Goal: Communication & Community: Answer question/provide support

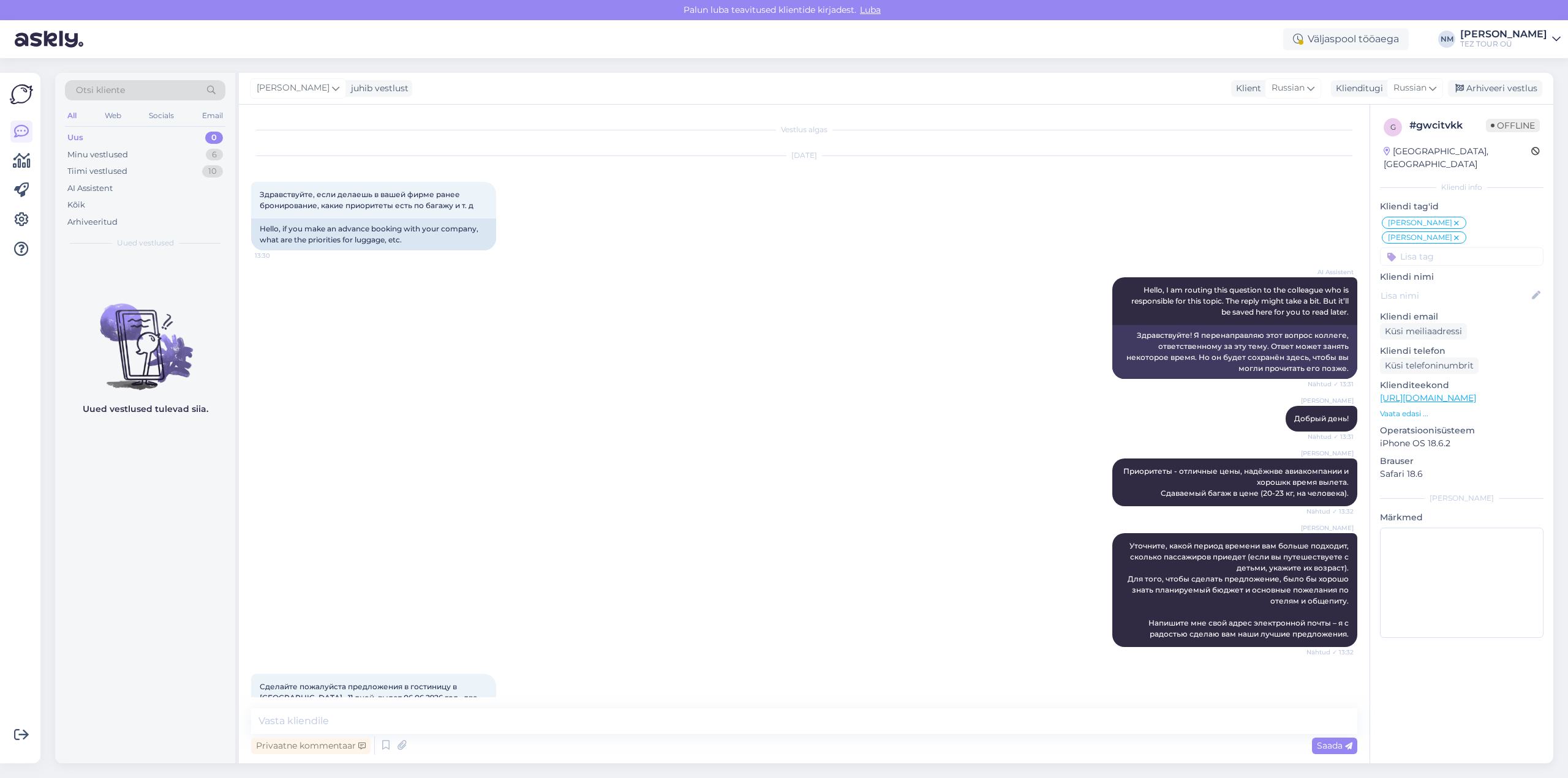
scroll to position [421, 0]
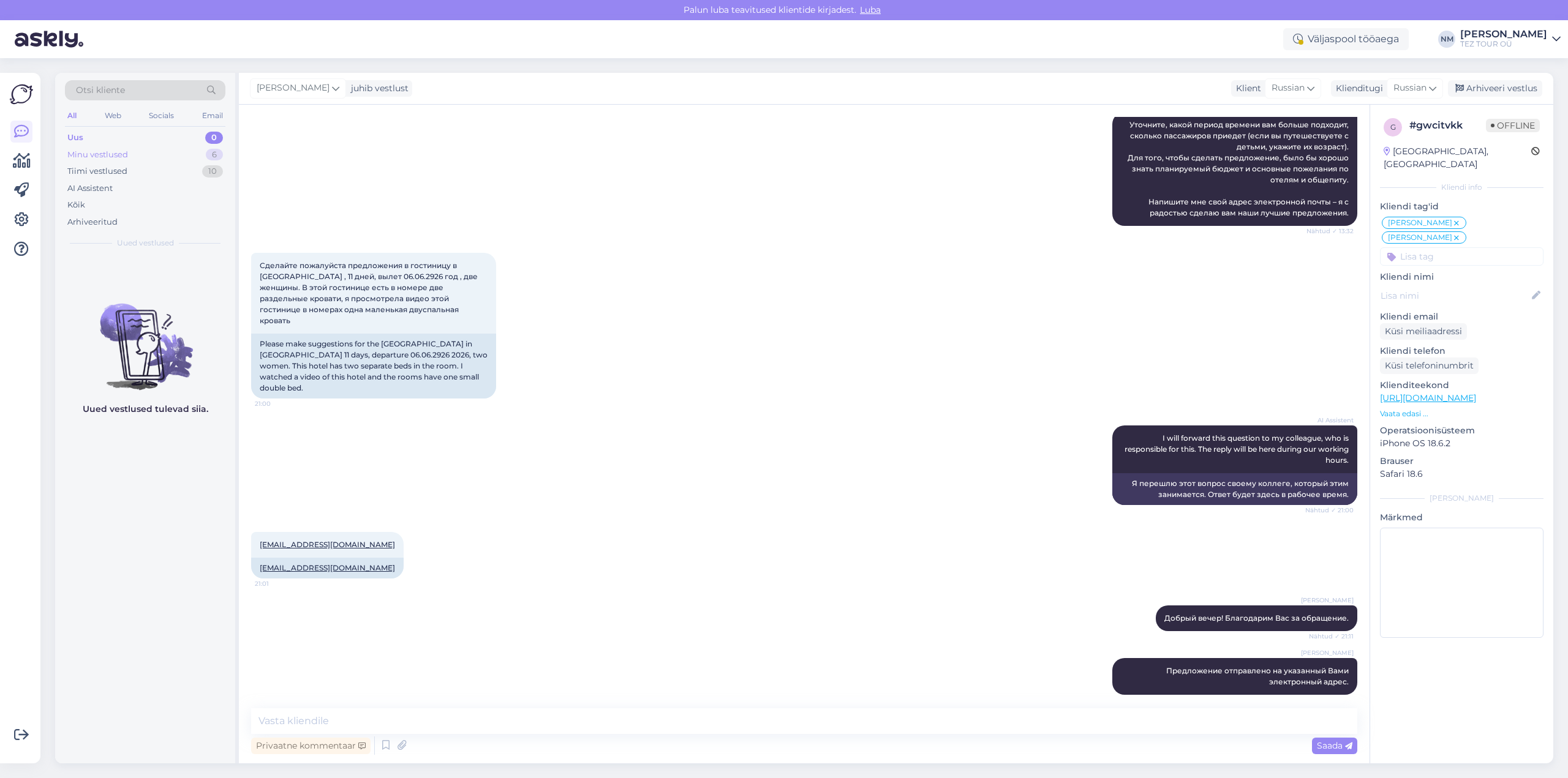
click at [213, 155] on div "6" at bounding box center [214, 155] width 17 height 12
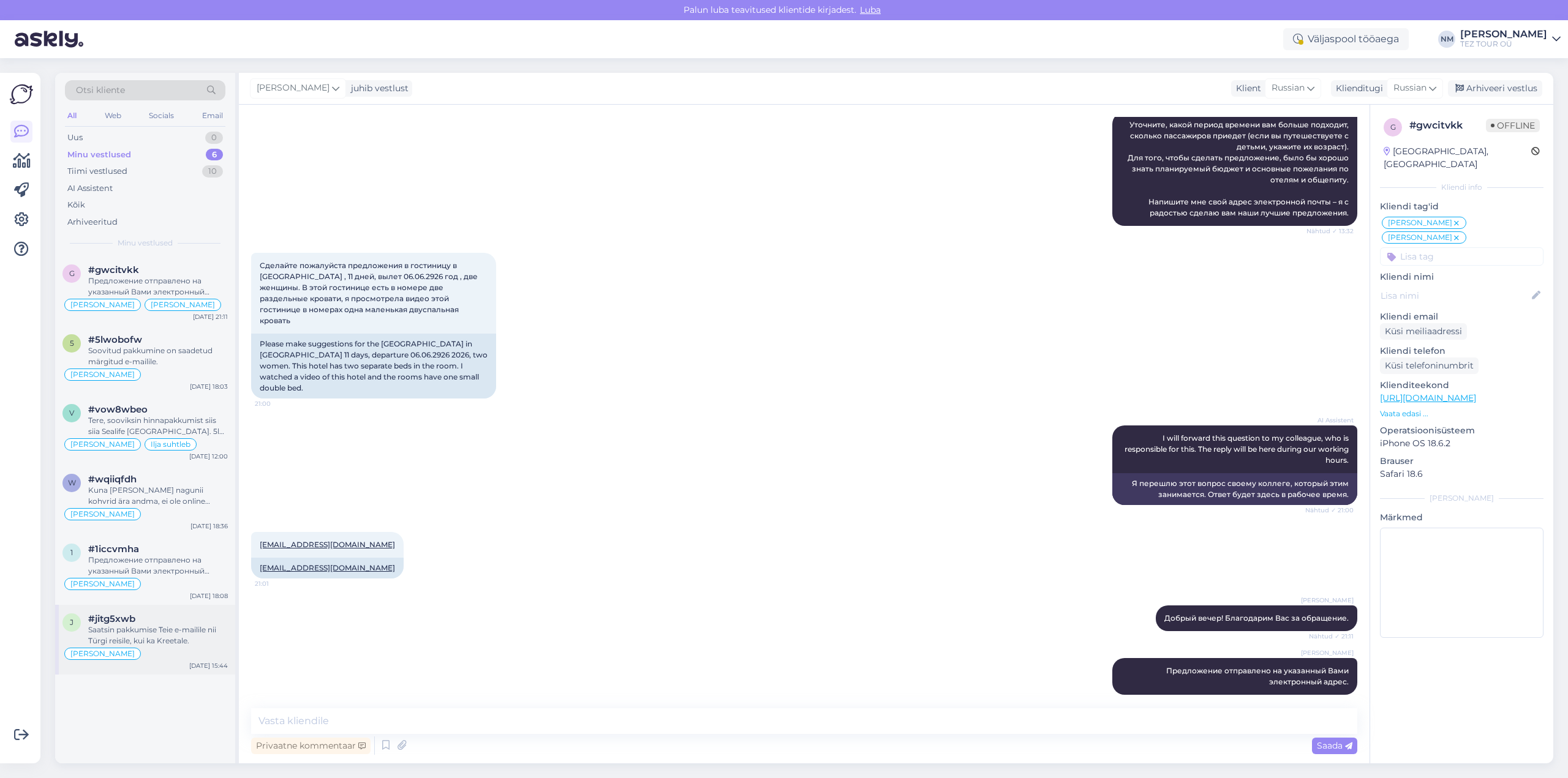
click at [158, 632] on div "Saatsin pakkumise Teie e-mailile nii Türgi reisile, kui ka Kreetale." at bounding box center [158, 635] width 140 height 22
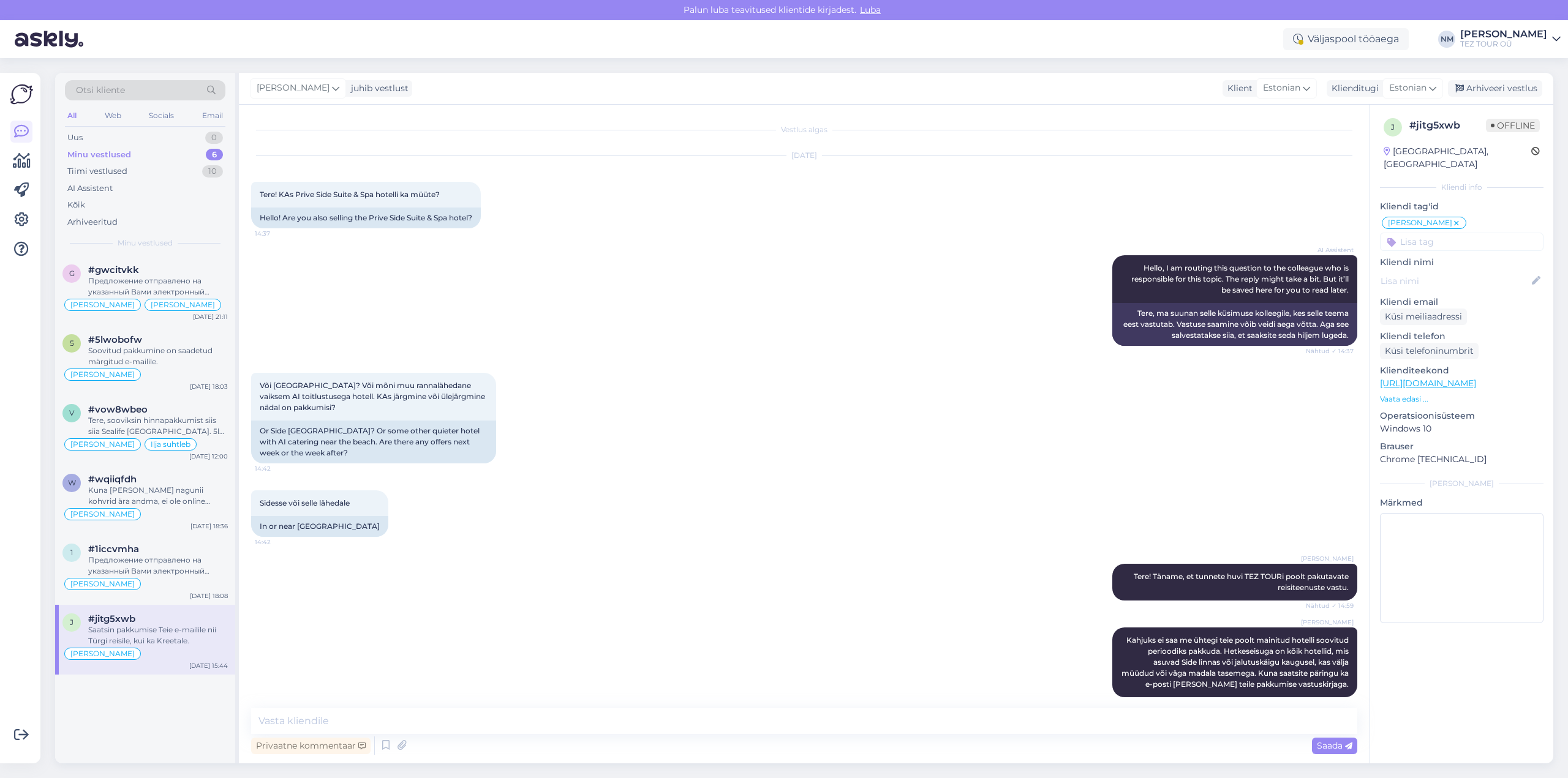
scroll to position [141, 0]
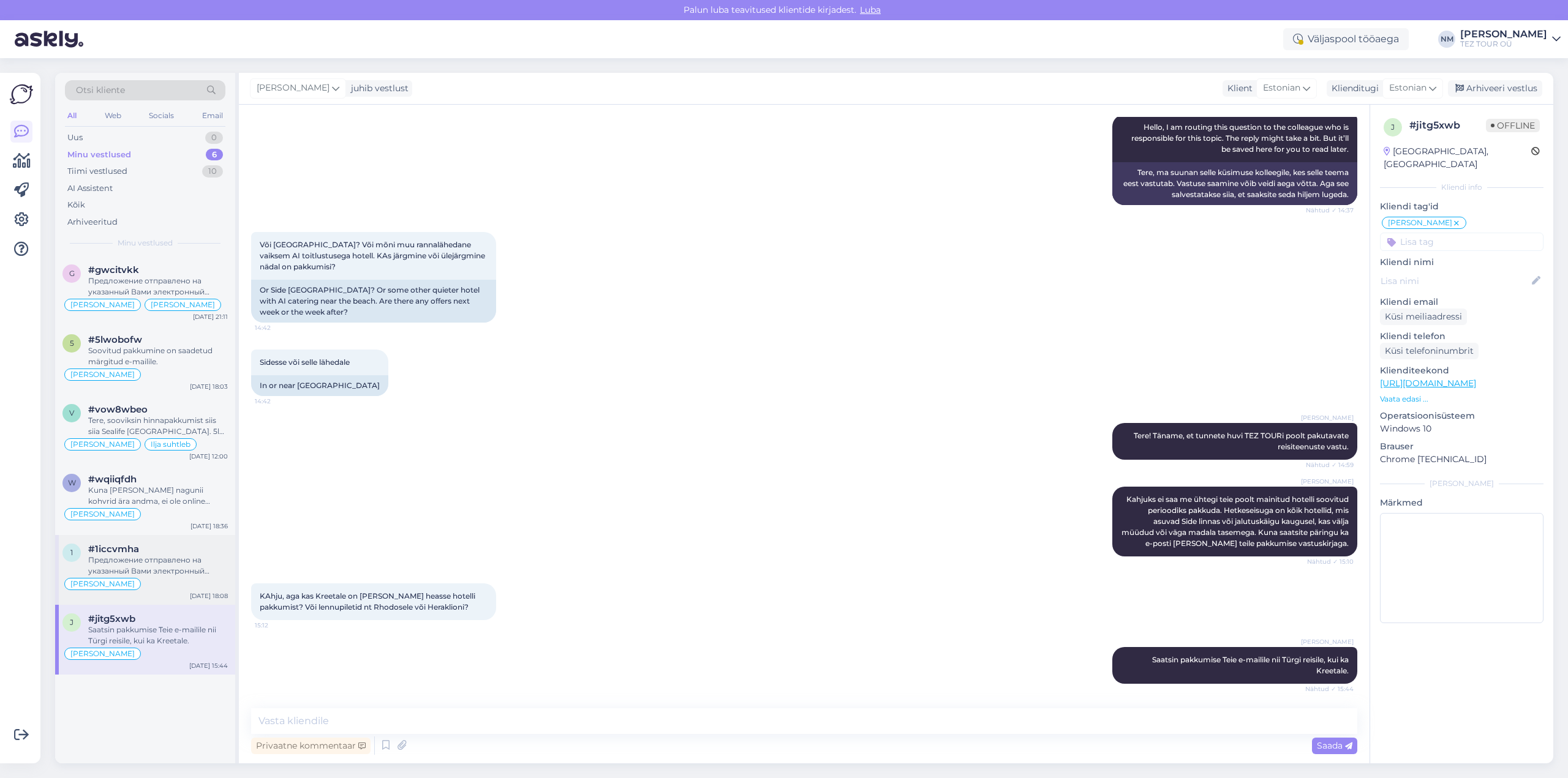
click at [146, 560] on div "Предложение отправлено на указанный Вами электронный адрес." at bounding box center [158, 565] width 140 height 22
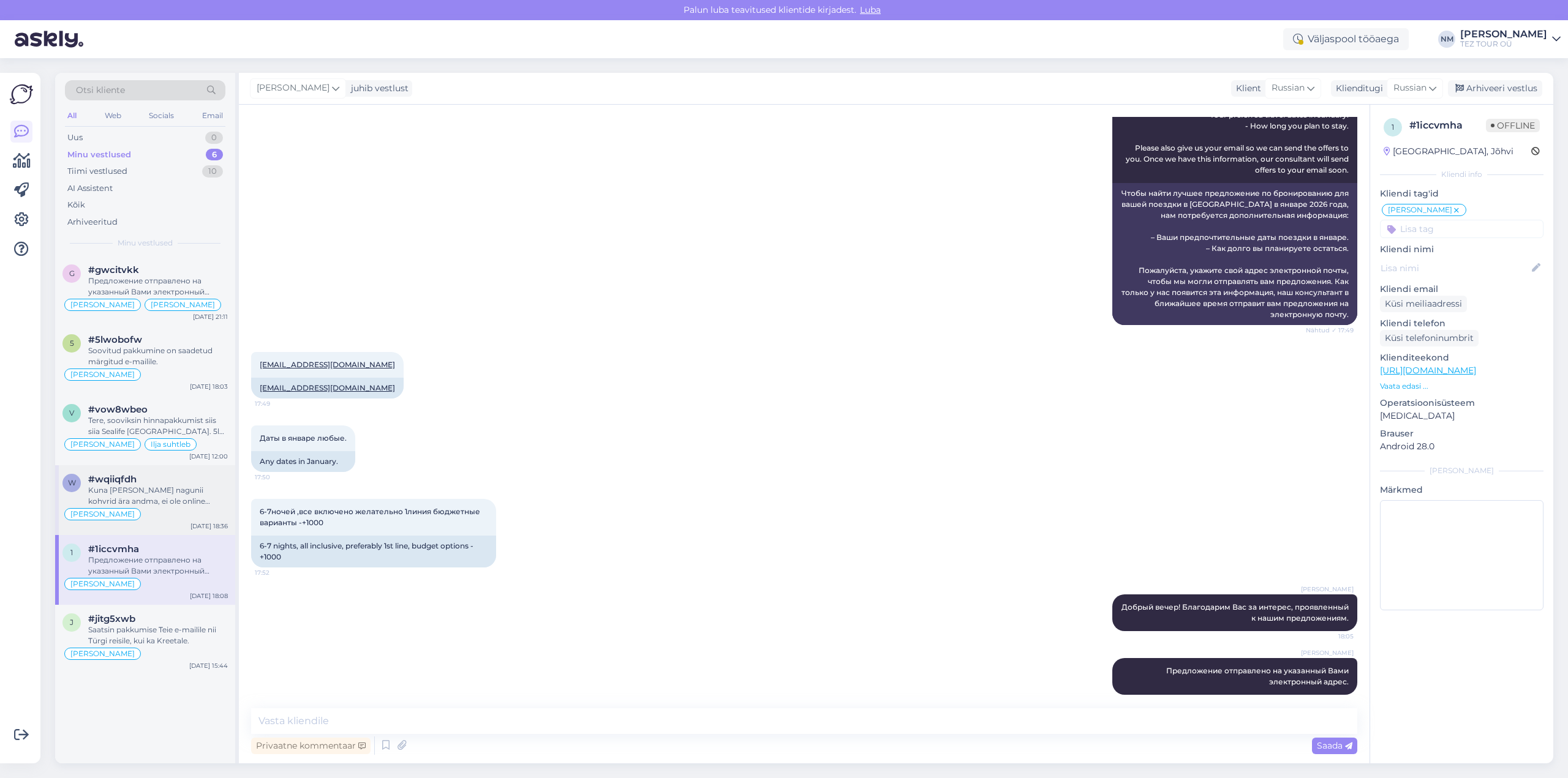
click at [167, 494] on div "Kuna [PERSON_NAME] nagunii kohvrid ära andma, ei ole online check-inil suurt mõ…" at bounding box center [158, 495] width 140 height 22
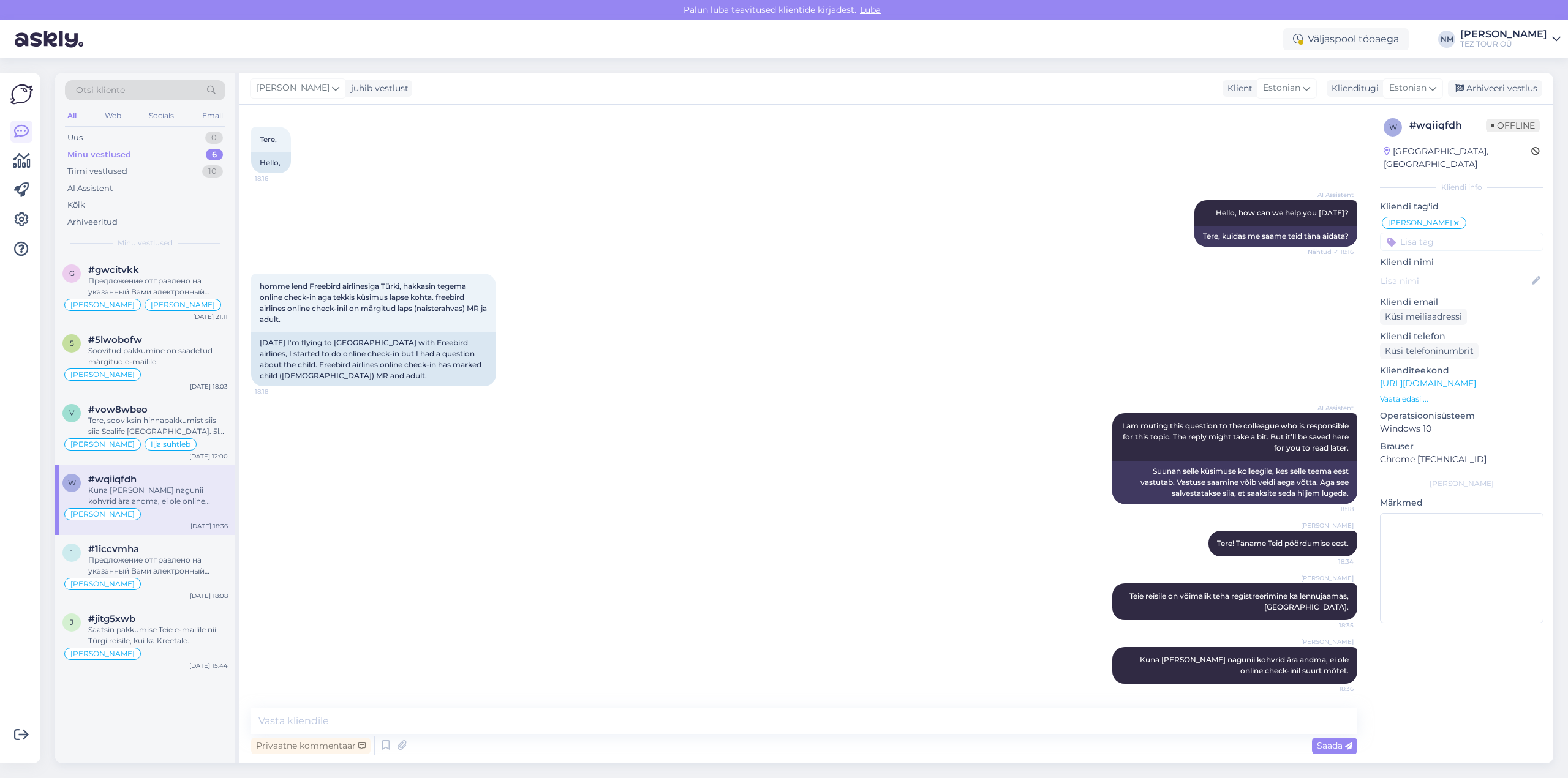
scroll to position [0, 0]
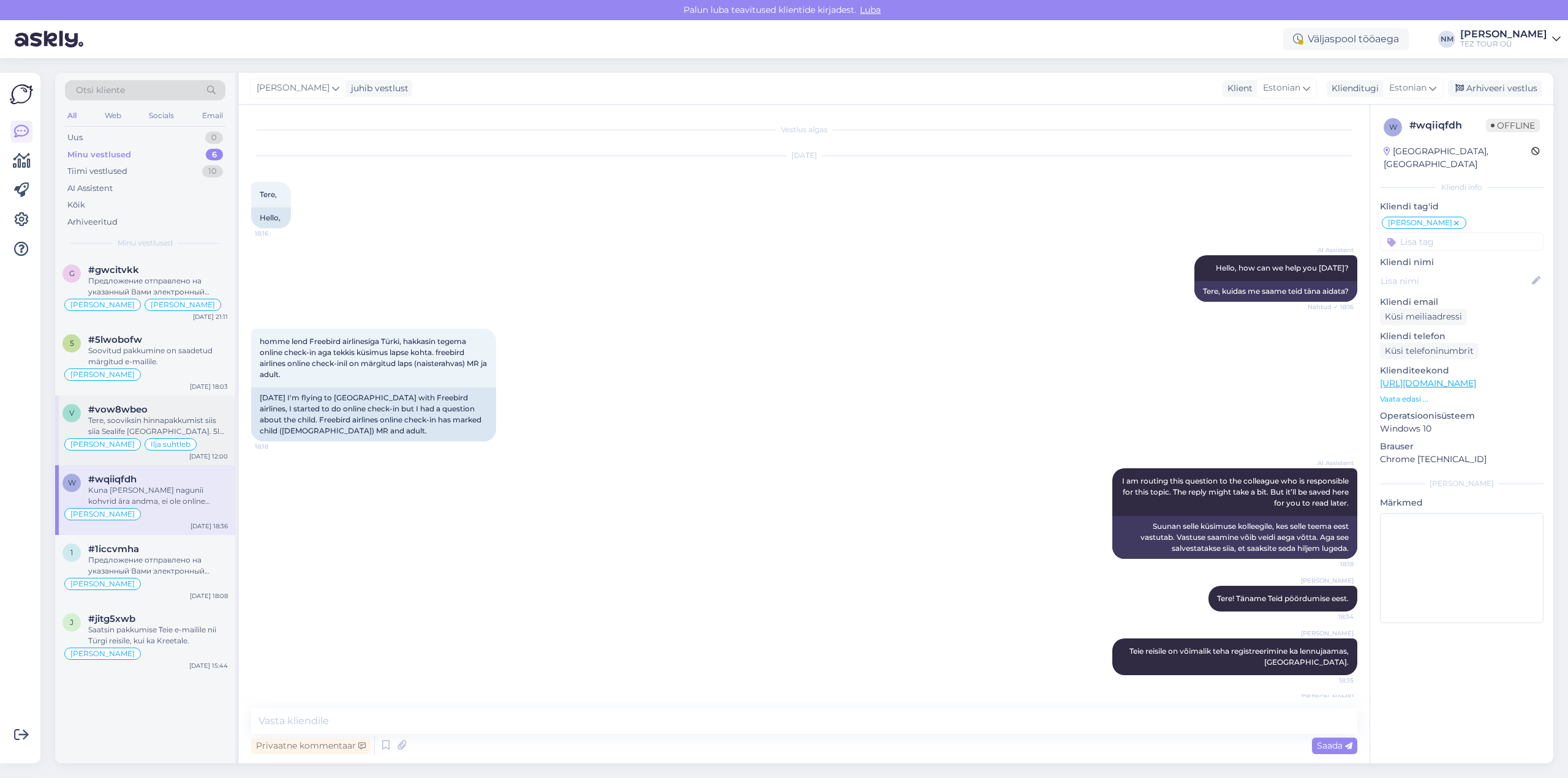
click at [164, 410] on div "#vow8wbeo" at bounding box center [158, 410] width 140 height 11
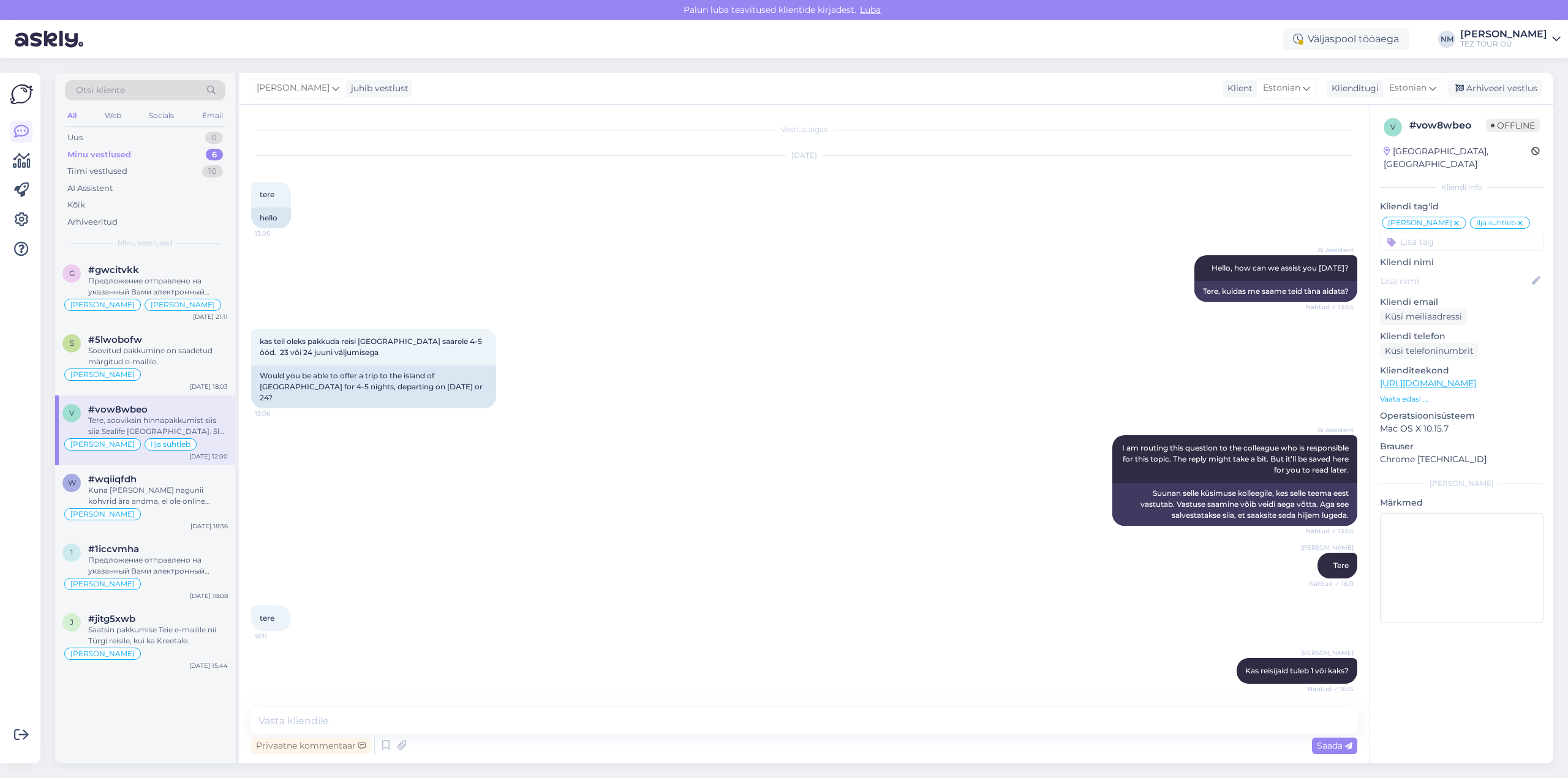
scroll to position [1442, 0]
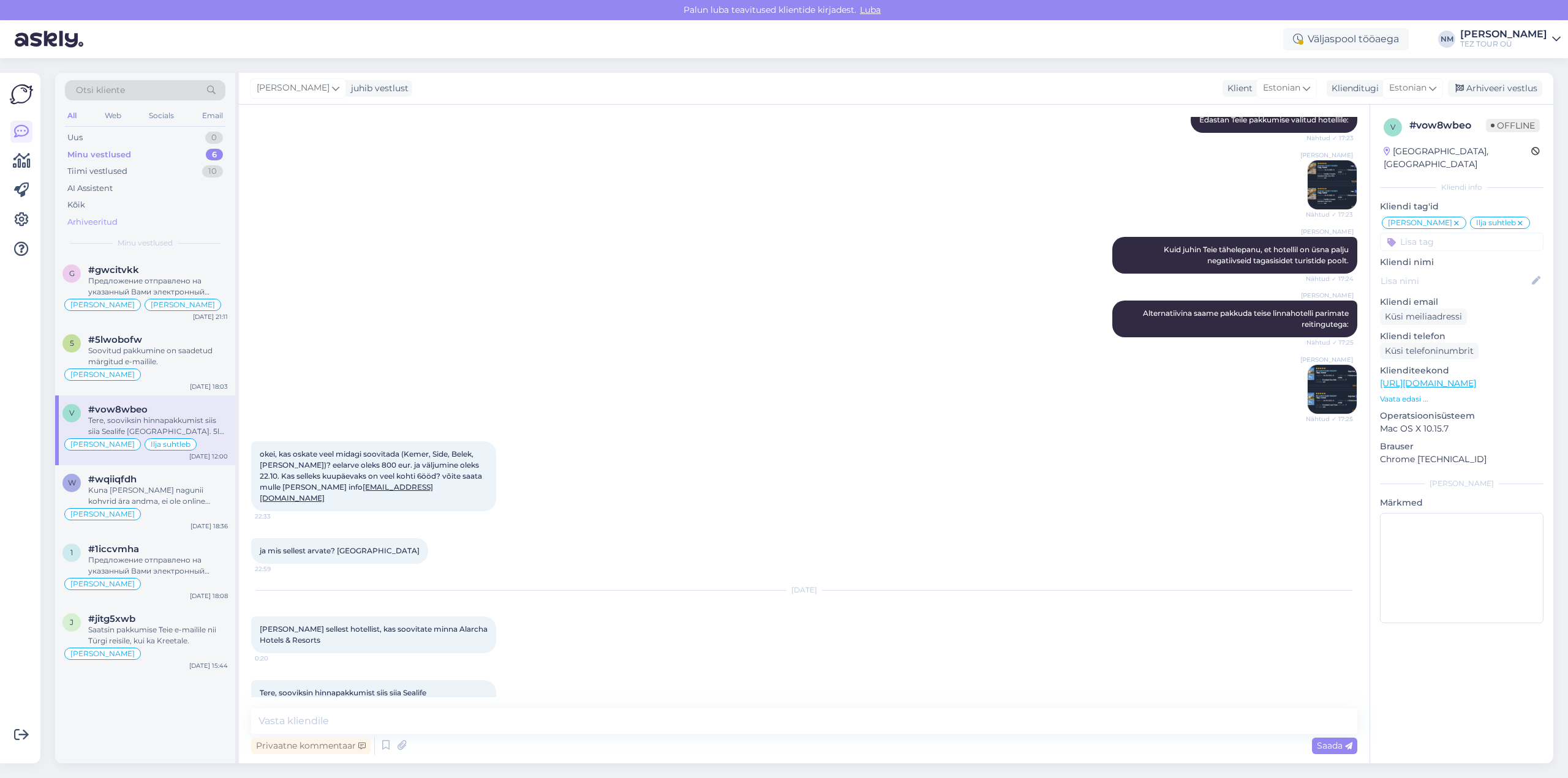
click at [99, 225] on div "Arhiveeritud" at bounding box center [92, 222] width 50 height 12
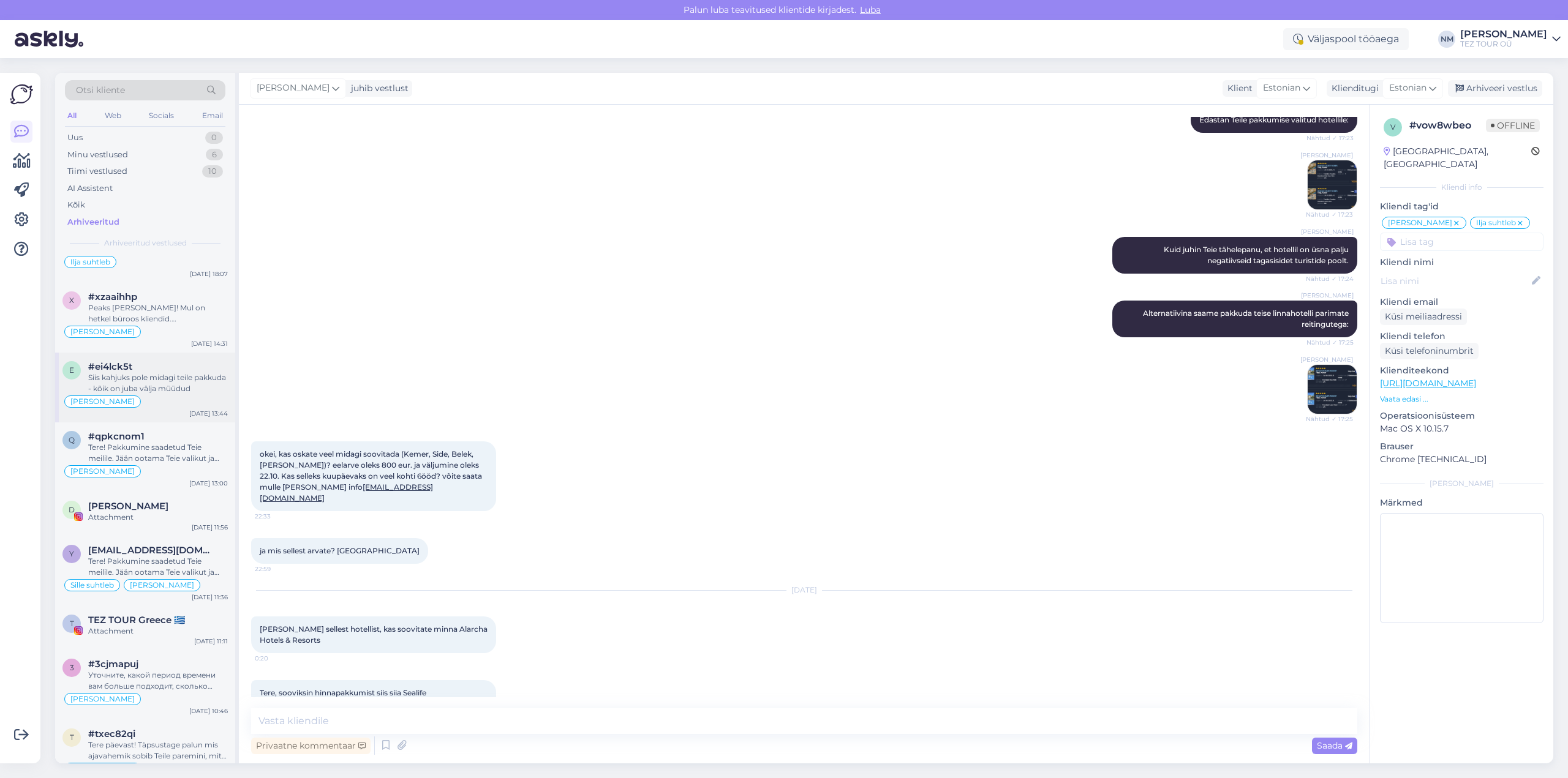
scroll to position [0, 0]
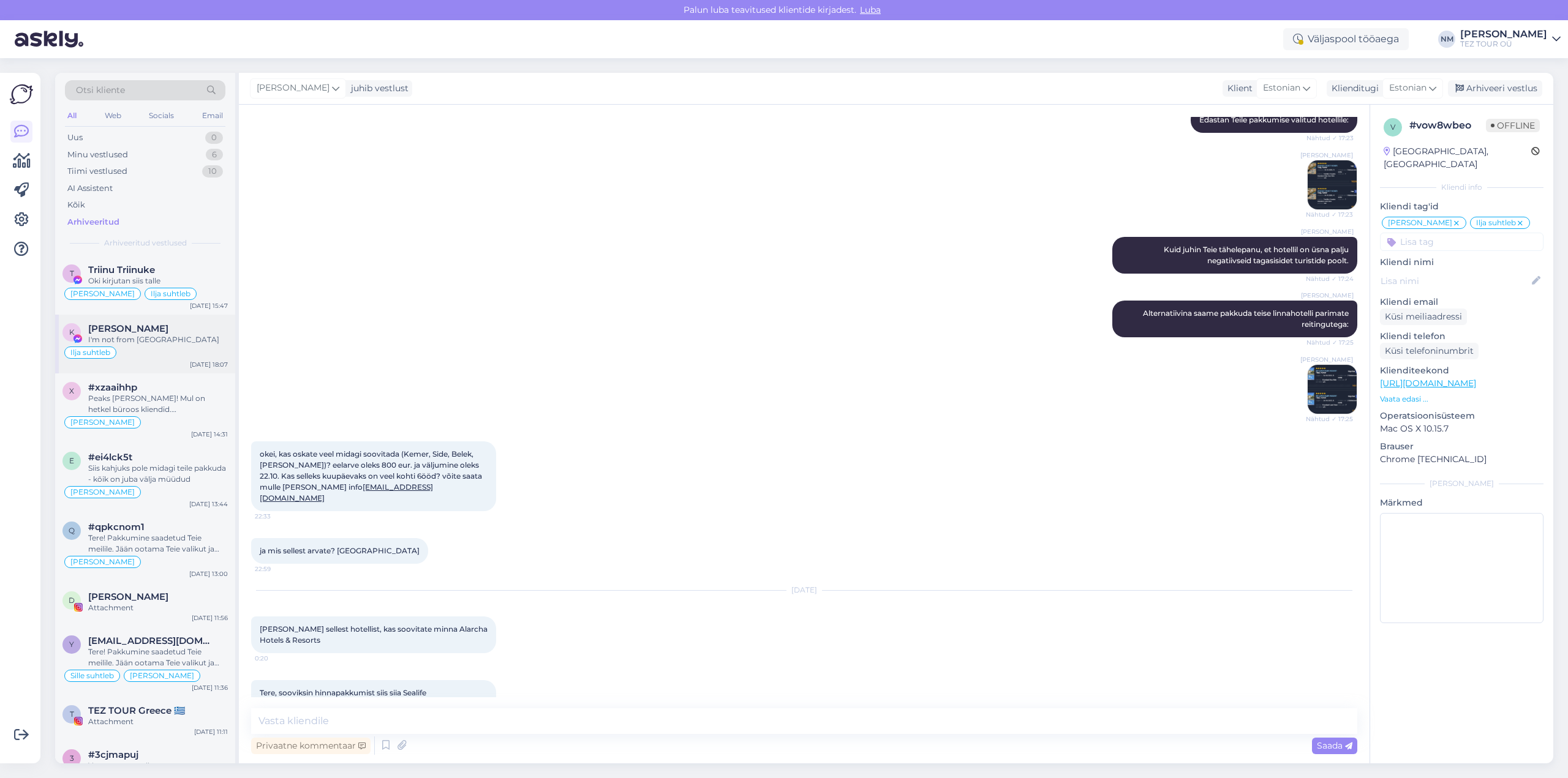
click at [147, 341] on div "I'm not from [GEOGRAPHIC_DATA]" at bounding box center [158, 339] width 140 height 11
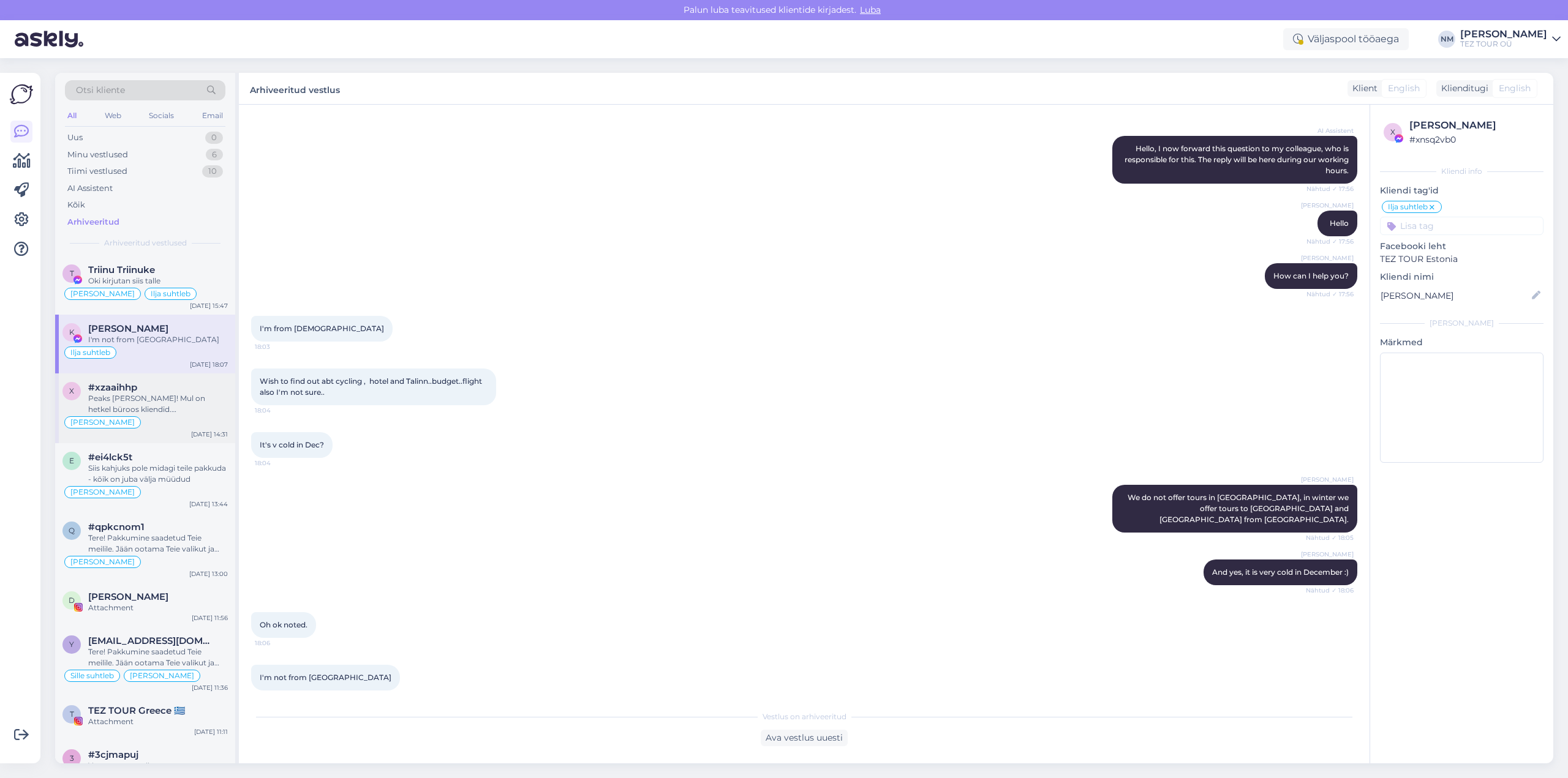
click at [158, 389] on div "#xzaaihhp" at bounding box center [158, 387] width 140 height 11
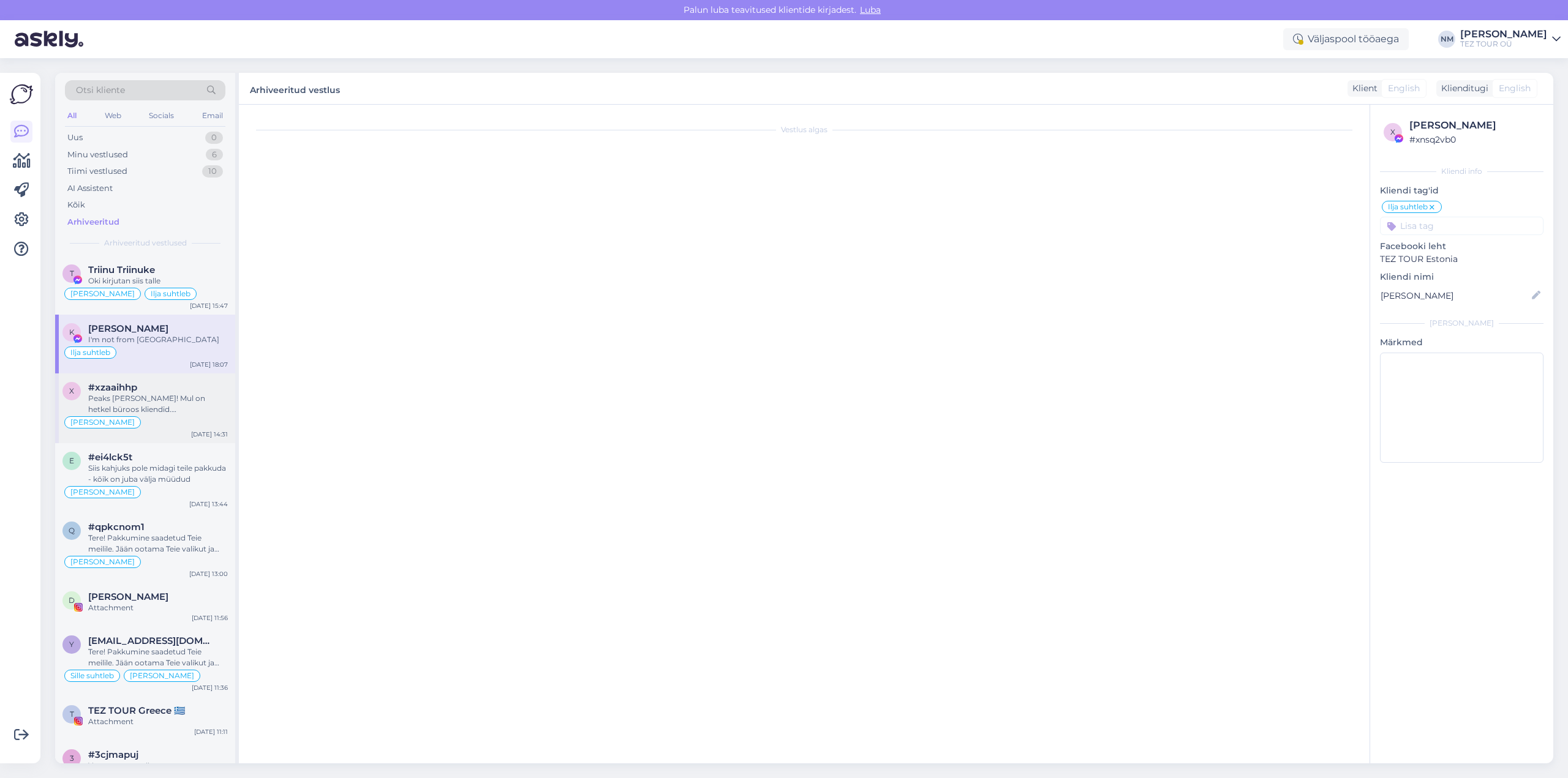
scroll to position [0, 0]
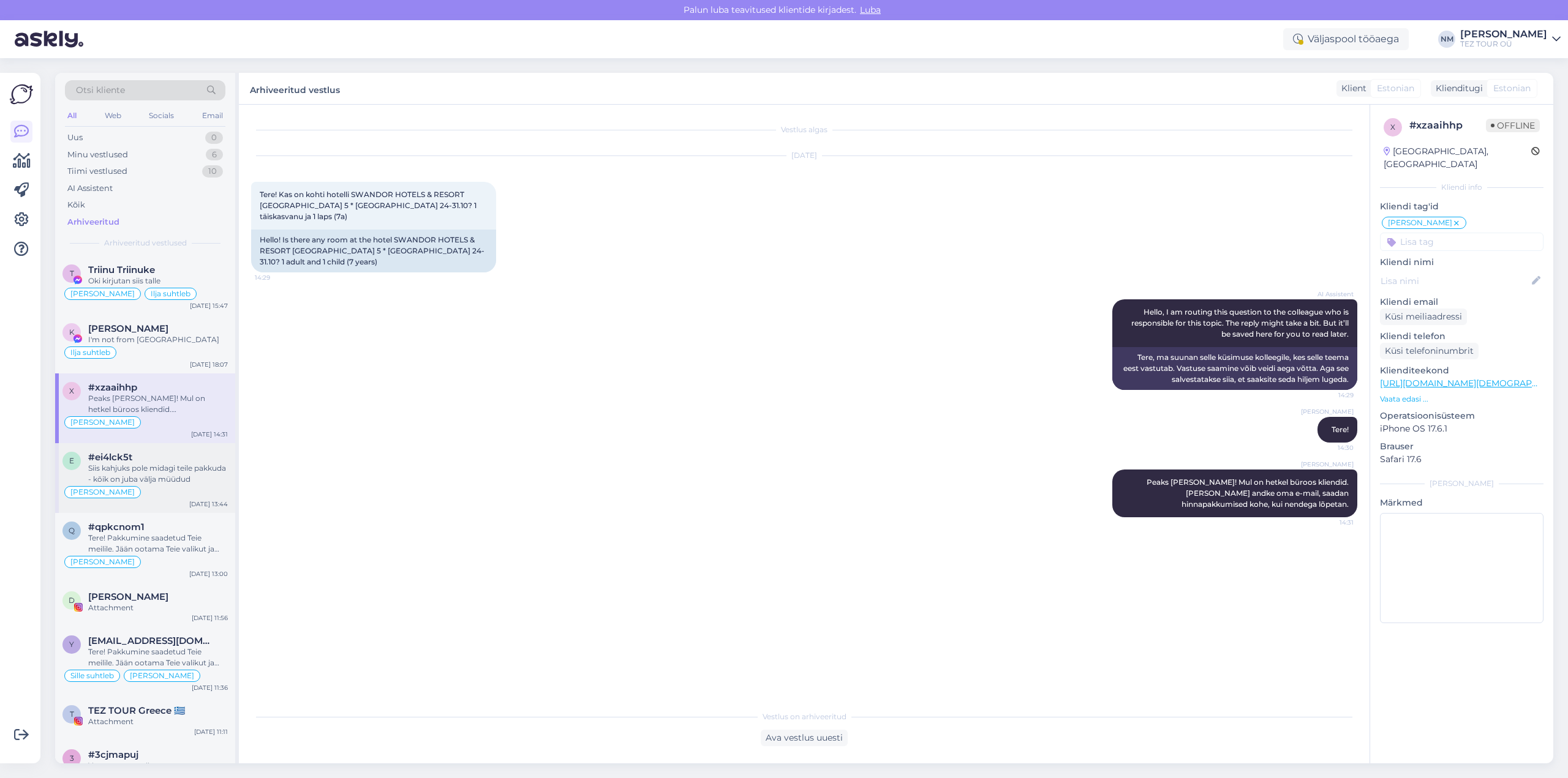
click at [169, 477] on div "Siis kahjuks pole midagi teile pakkuda - kõik on juba välja müüdud" at bounding box center [158, 473] width 140 height 22
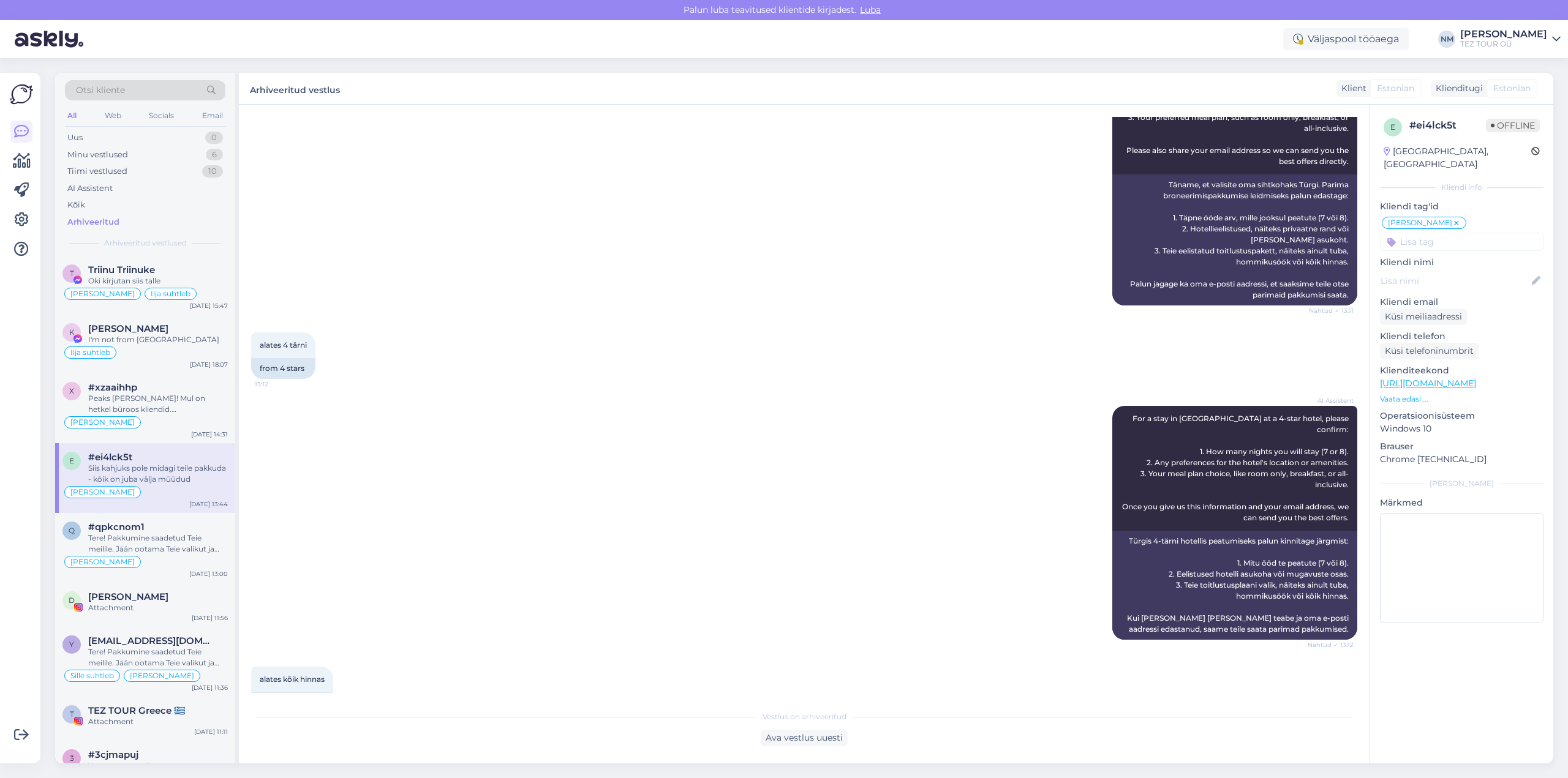
scroll to position [457, 0]
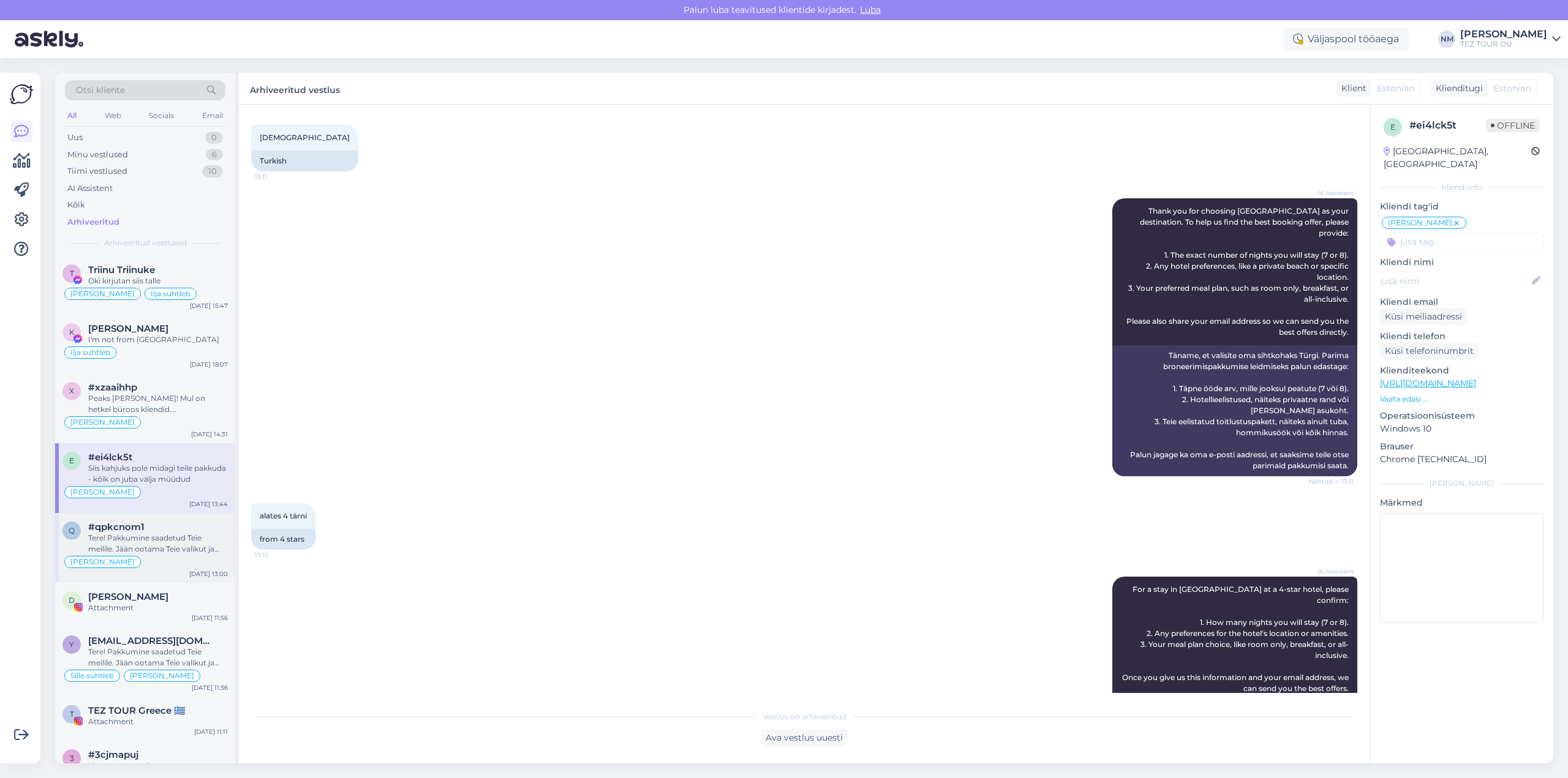
click at [170, 553] on div "Tere! Pakkumine saadetud Teie meilile. Jään ootama Teie valikut ja broneerimiss…" at bounding box center [158, 543] width 140 height 22
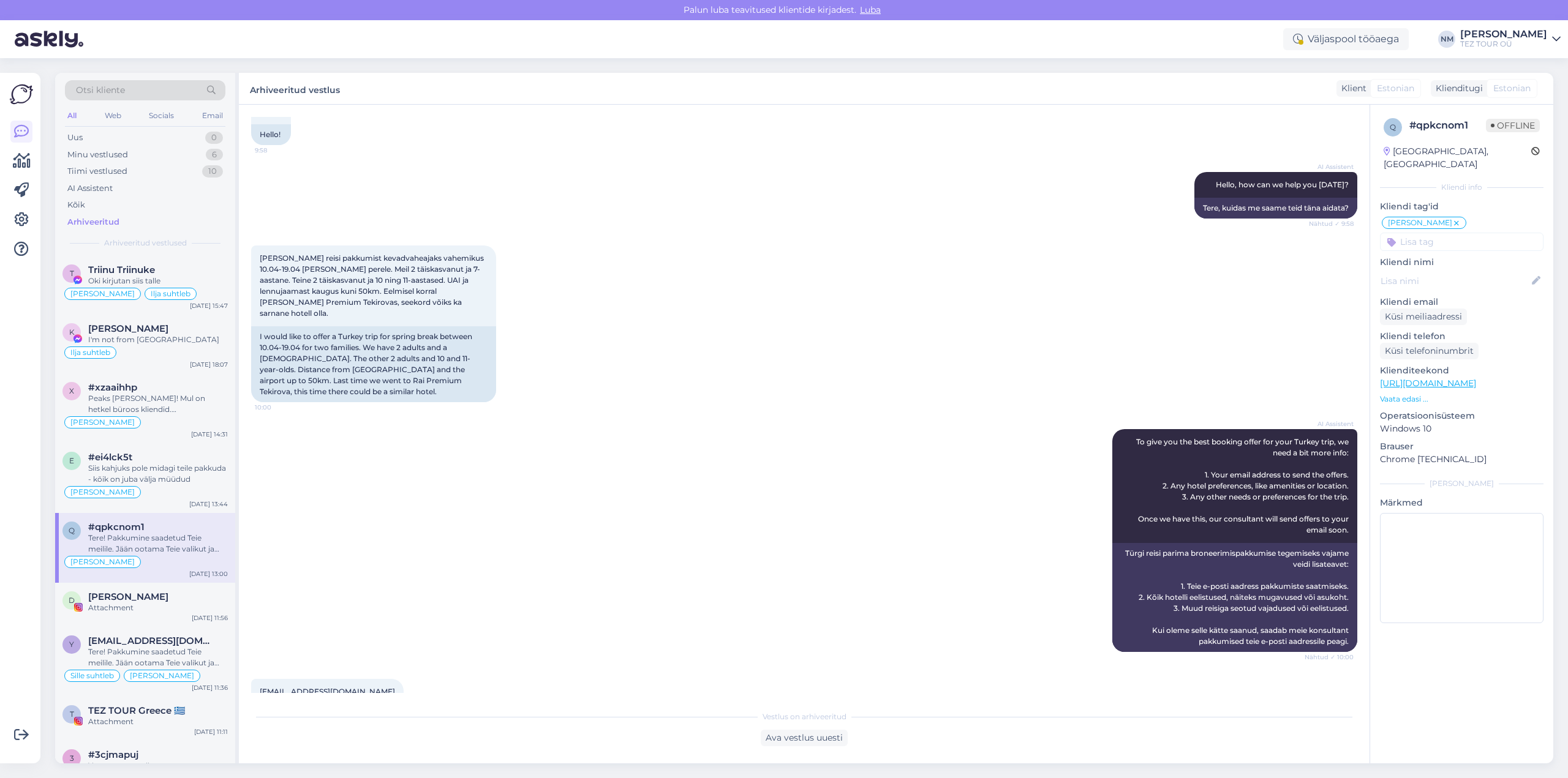
scroll to position [0, 0]
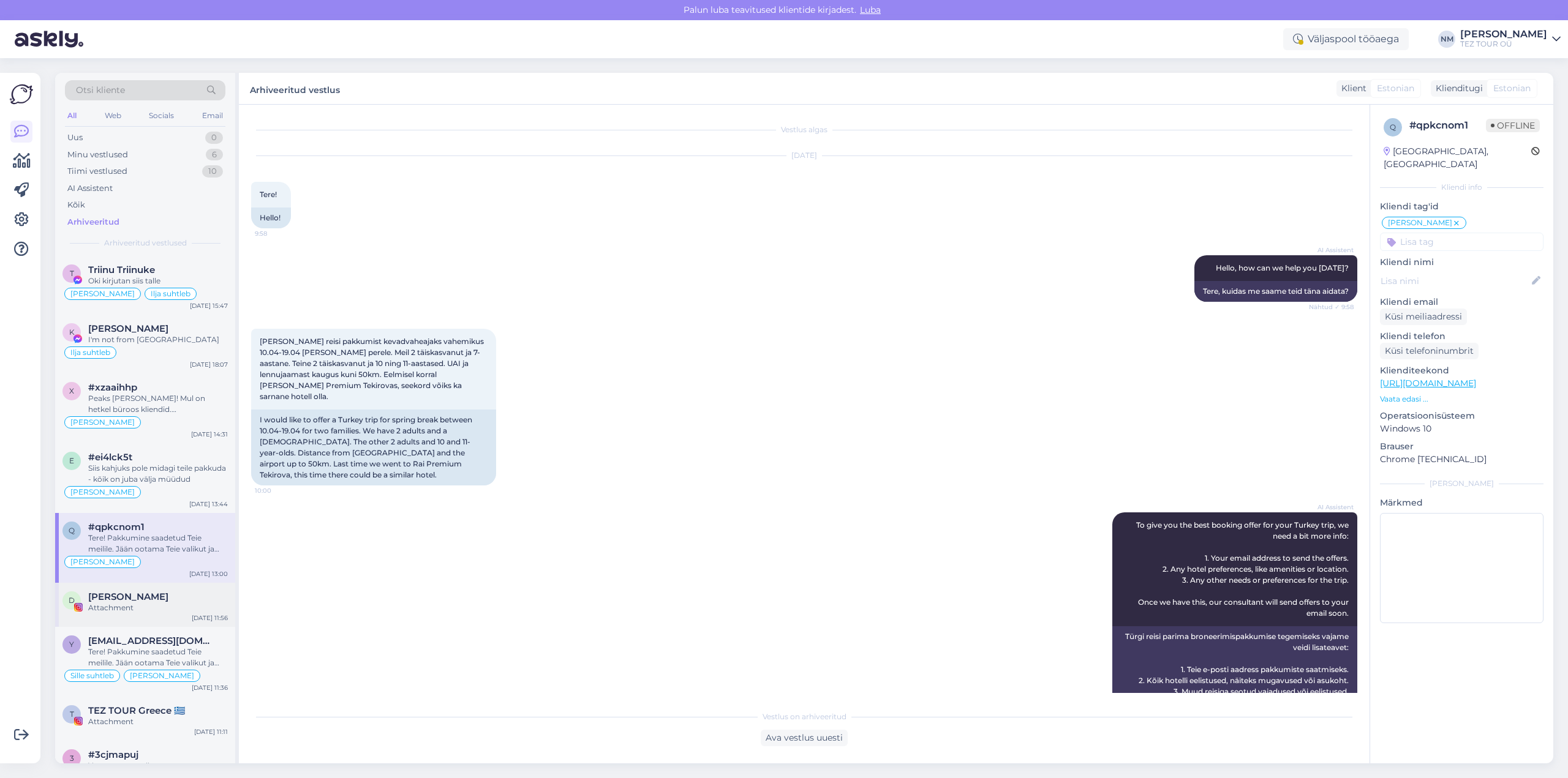
click at [168, 611] on div "Attachment" at bounding box center [158, 608] width 140 height 11
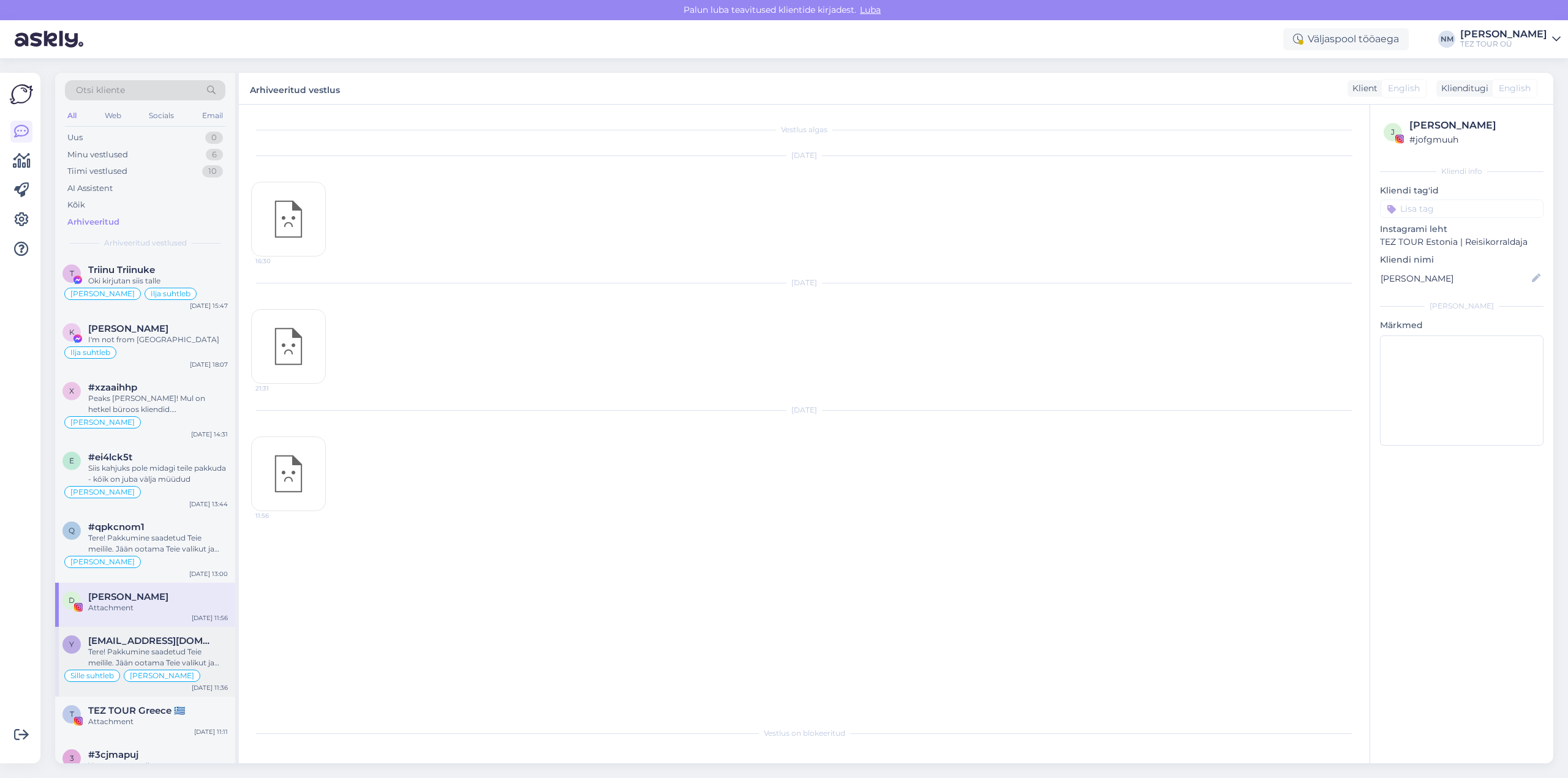
click at [186, 660] on div "Tere! Pakkumine saadetud Teie meilile. Jään ootama Teie valikut ja broneerimiss…" at bounding box center [158, 657] width 140 height 22
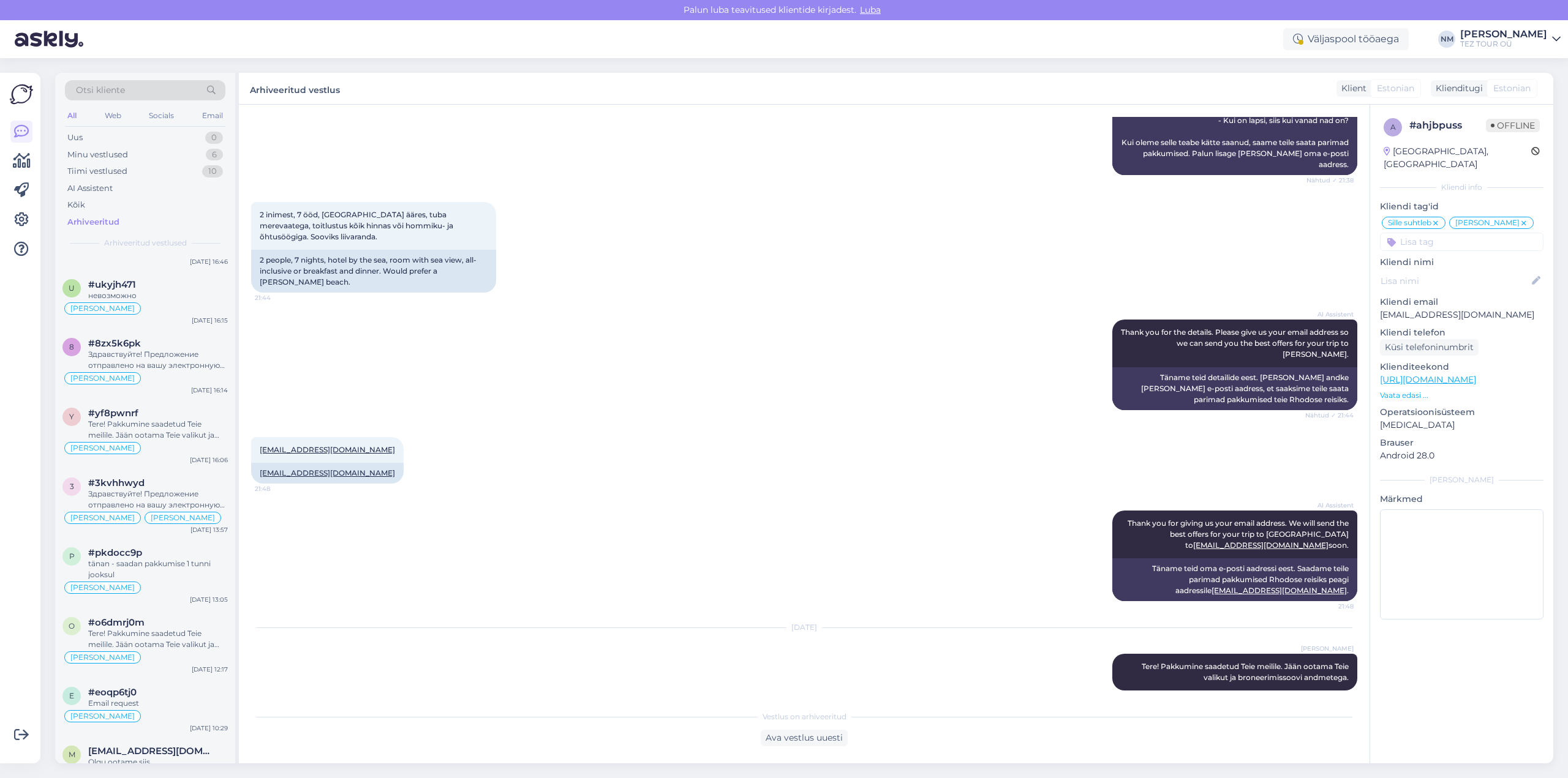
scroll to position [2449, 0]
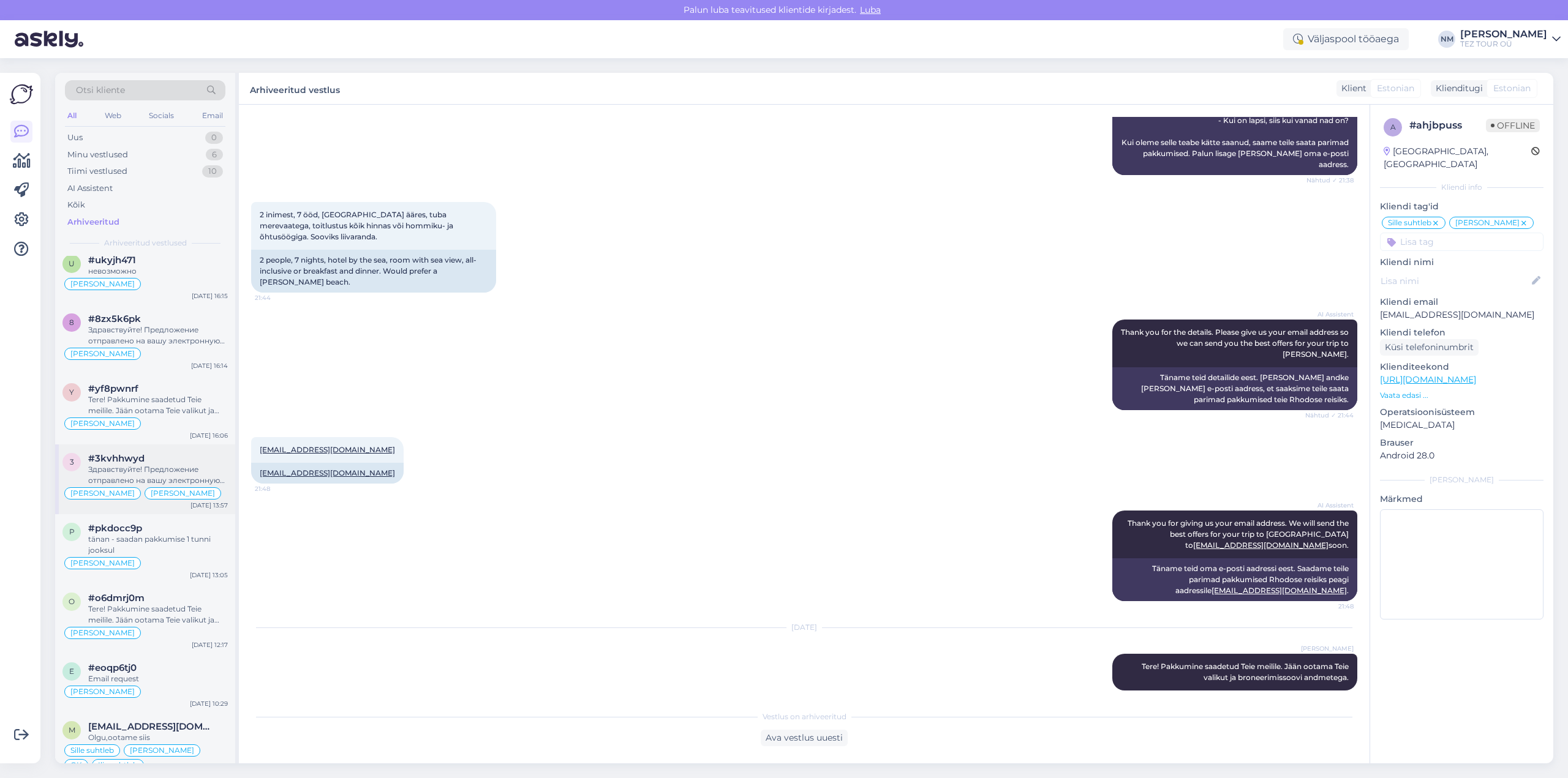
click at [159, 475] on div "Здравствуйте! Предложение отправлено на вашу электронную почту. Я жду вашего вы…" at bounding box center [158, 474] width 140 height 22
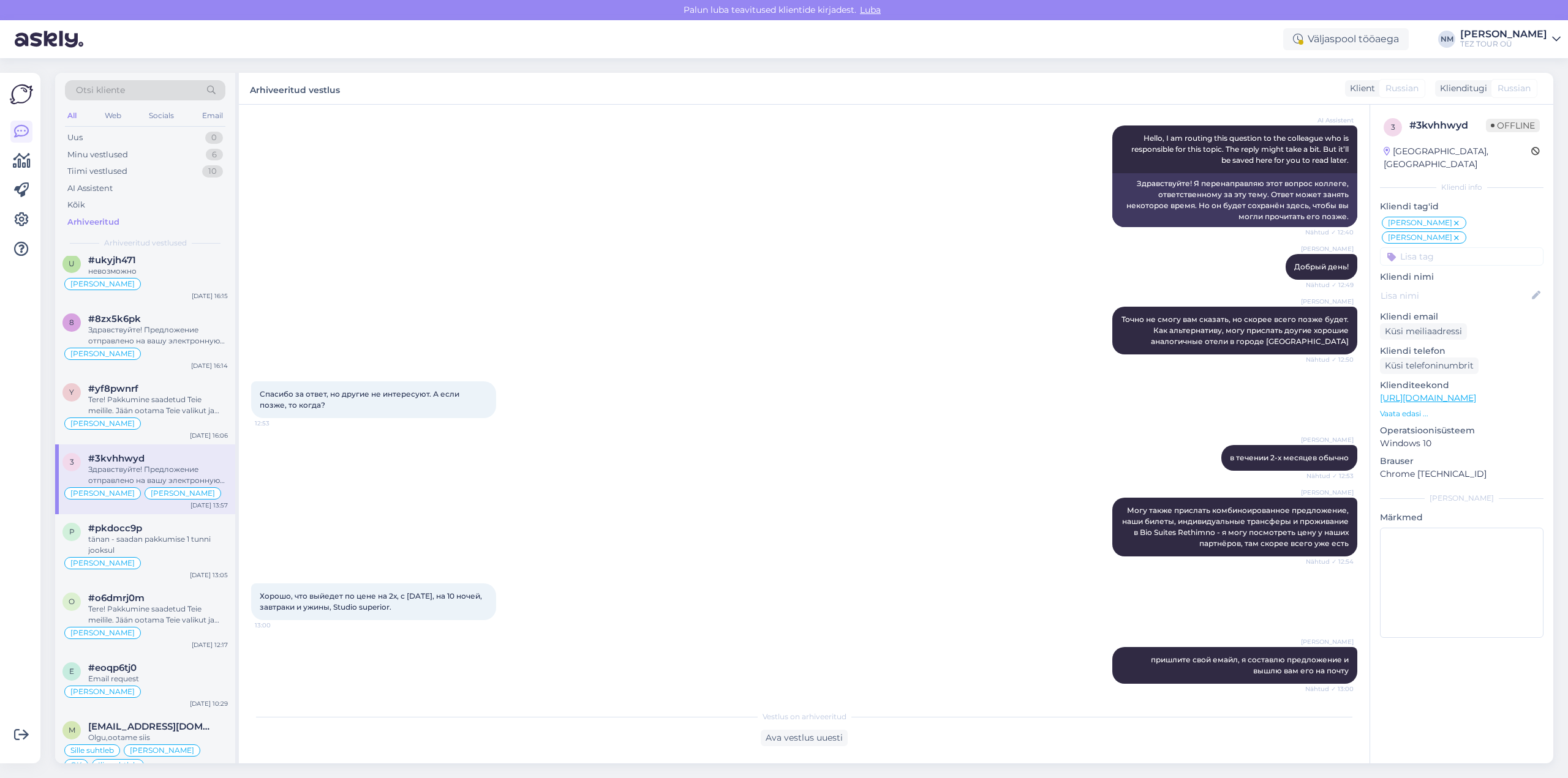
scroll to position [963, 0]
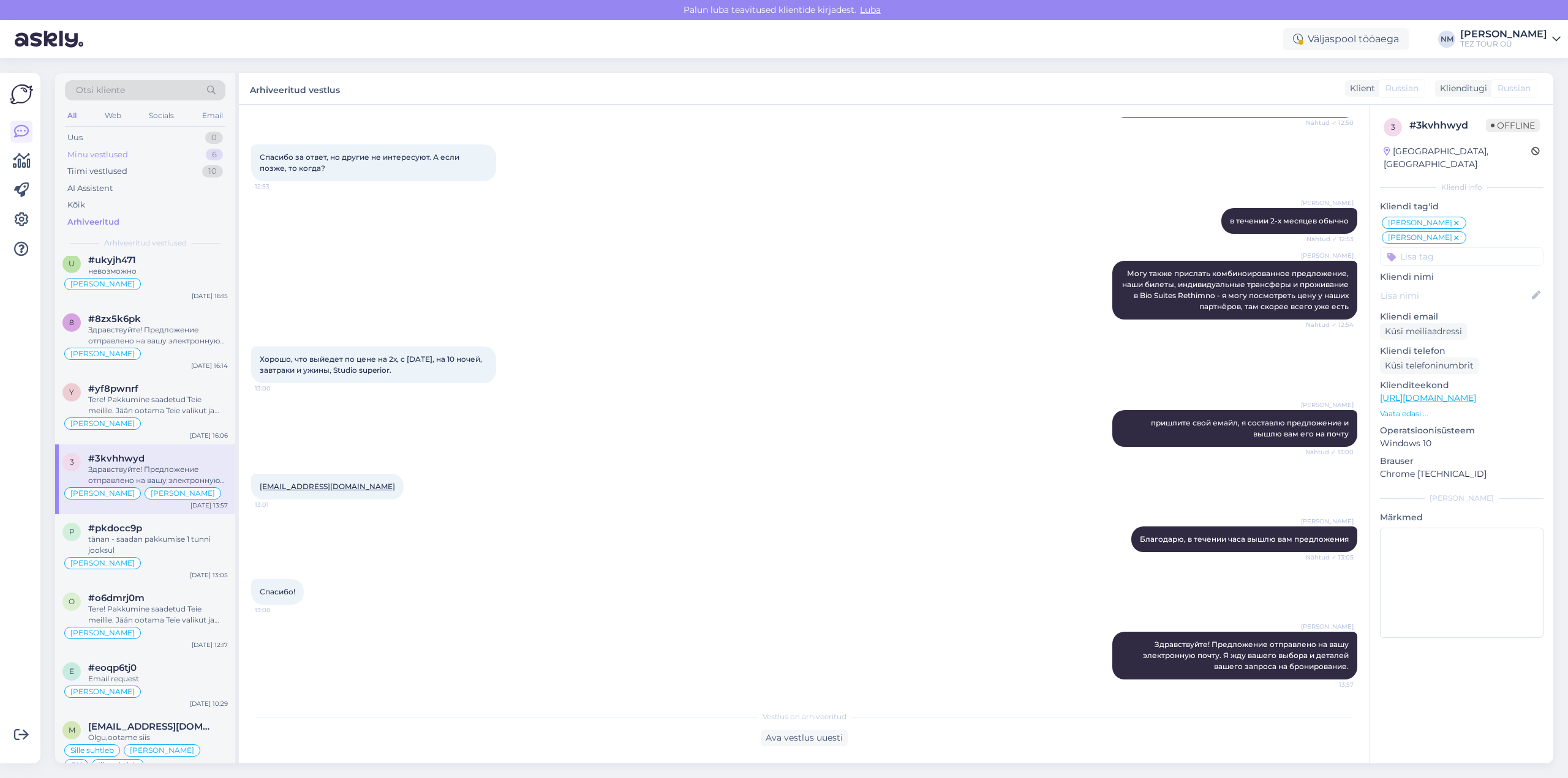
click at [215, 153] on div "6" at bounding box center [214, 155] width 17 height 12
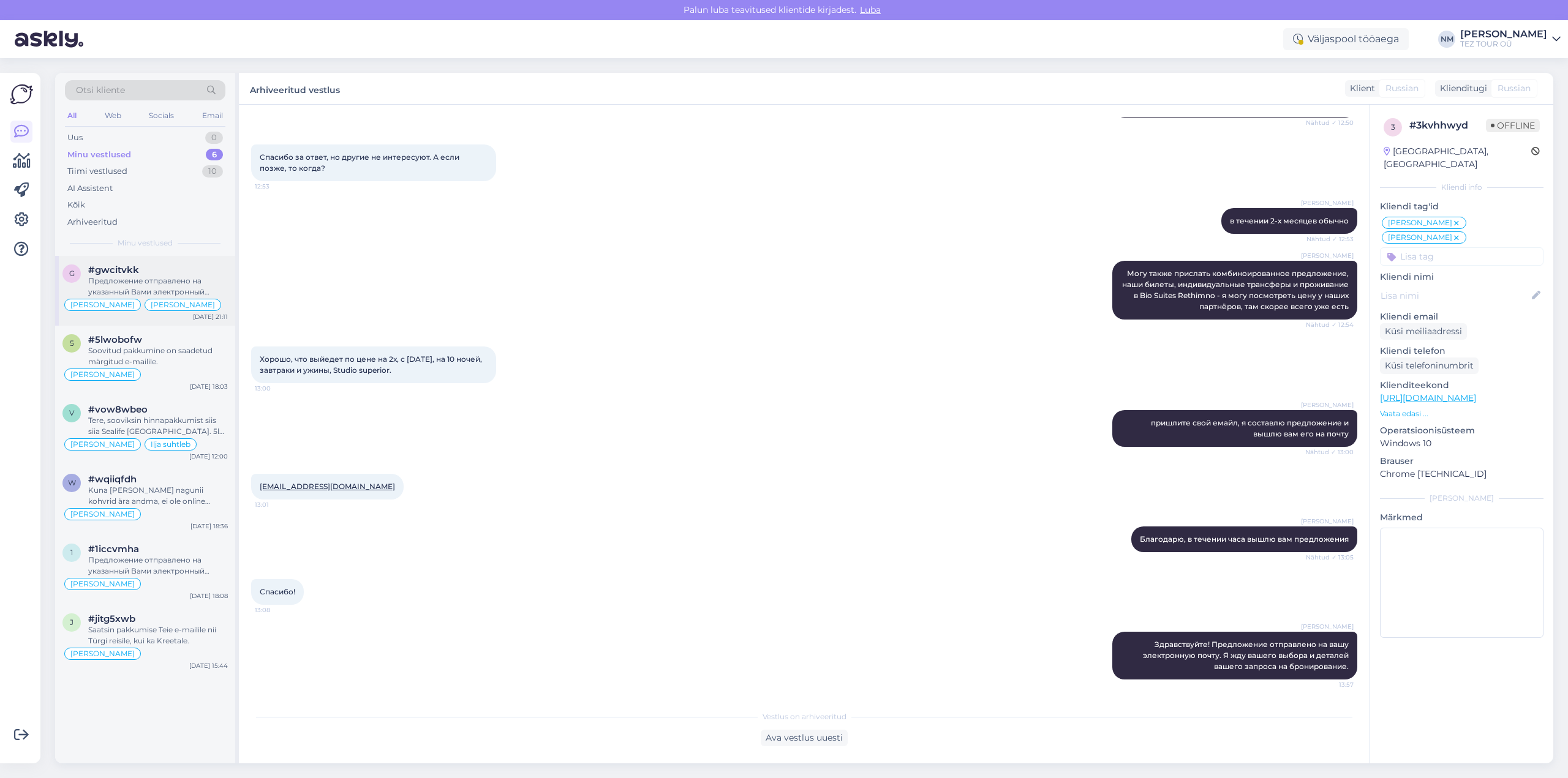
drag, startPoint x: 202, startPoint y: 284, endPoint x: 209, endPoint y: 288, distance: 8.1
click at [203, 284] on div "Предложение отправлено на указанный Вами электронный адрес." at bounding box center [158, 286] width 140 height 22
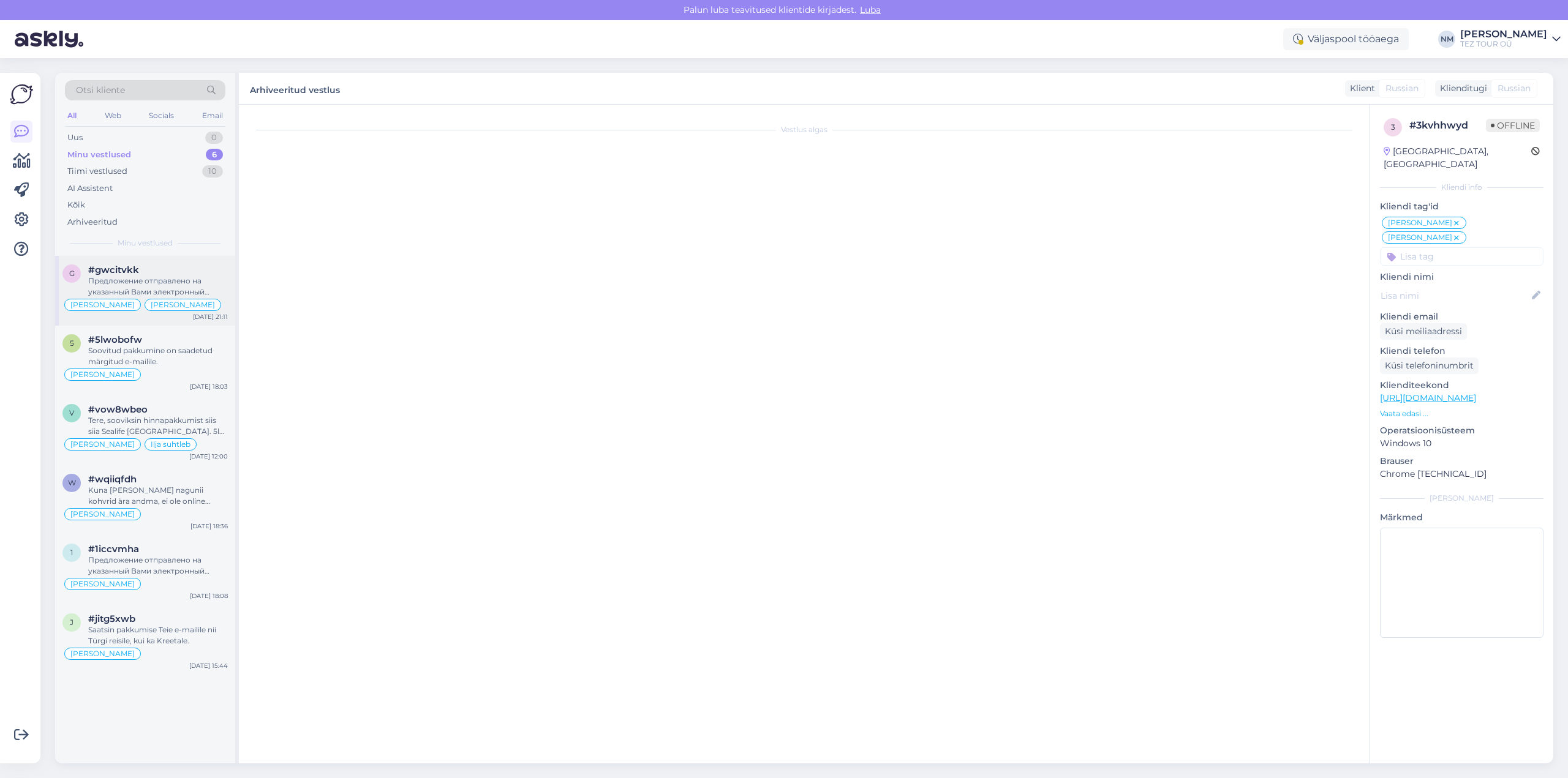
scroll to position [421, 0]
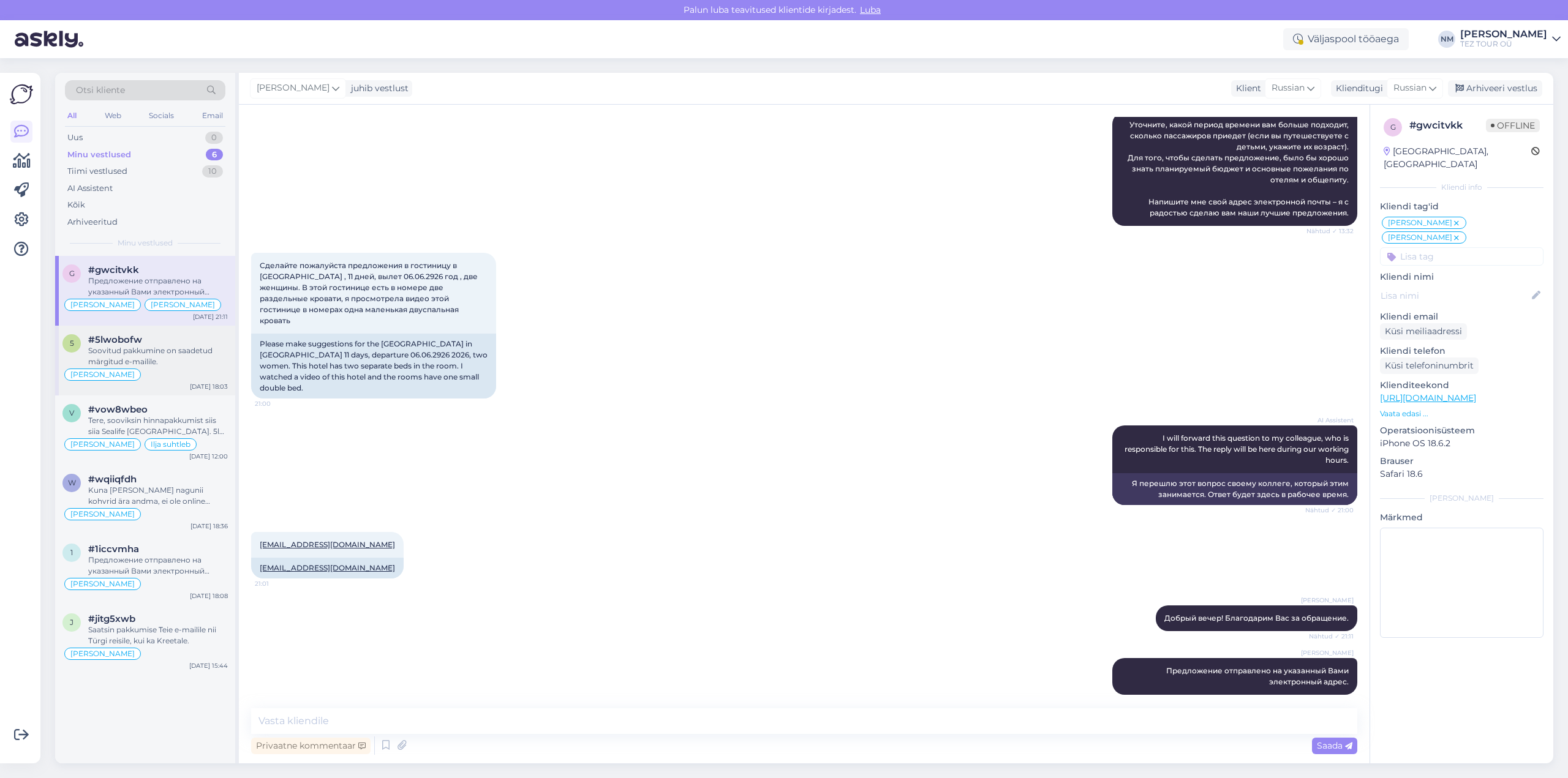
click at [194, 356] on div "Soovitud pakkumine on saadetud märgitud e-mailile." at bounding box center [158, 356] width 140 height 22
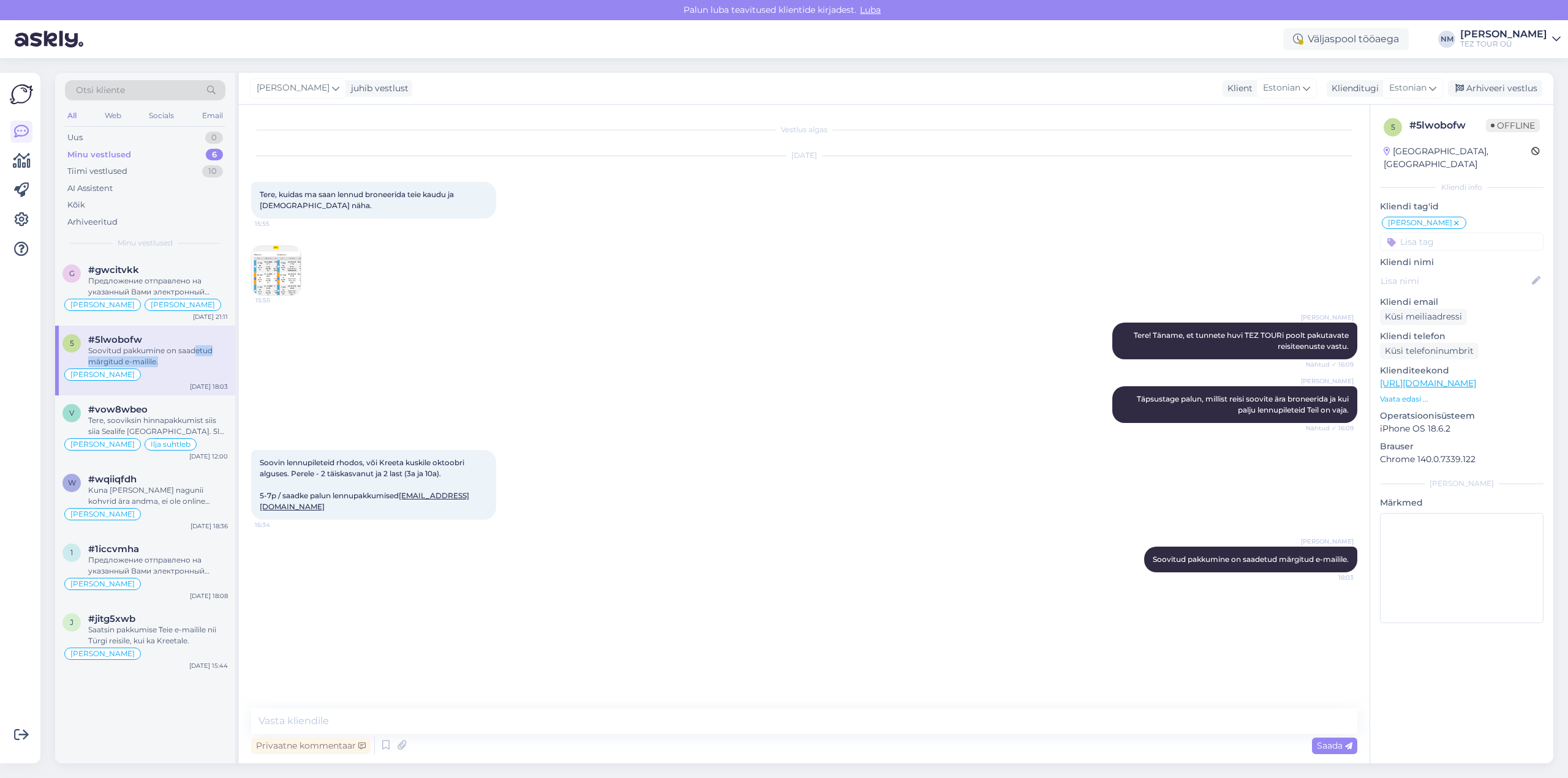
click at [200, 366] on div "Soovitud pakkumine on saadetud märgitud e-mailile." at bounding box center [158, 356] width 140 height 22
click at [286, 275] on img at bounding box center [275, 270] width 49 height 49
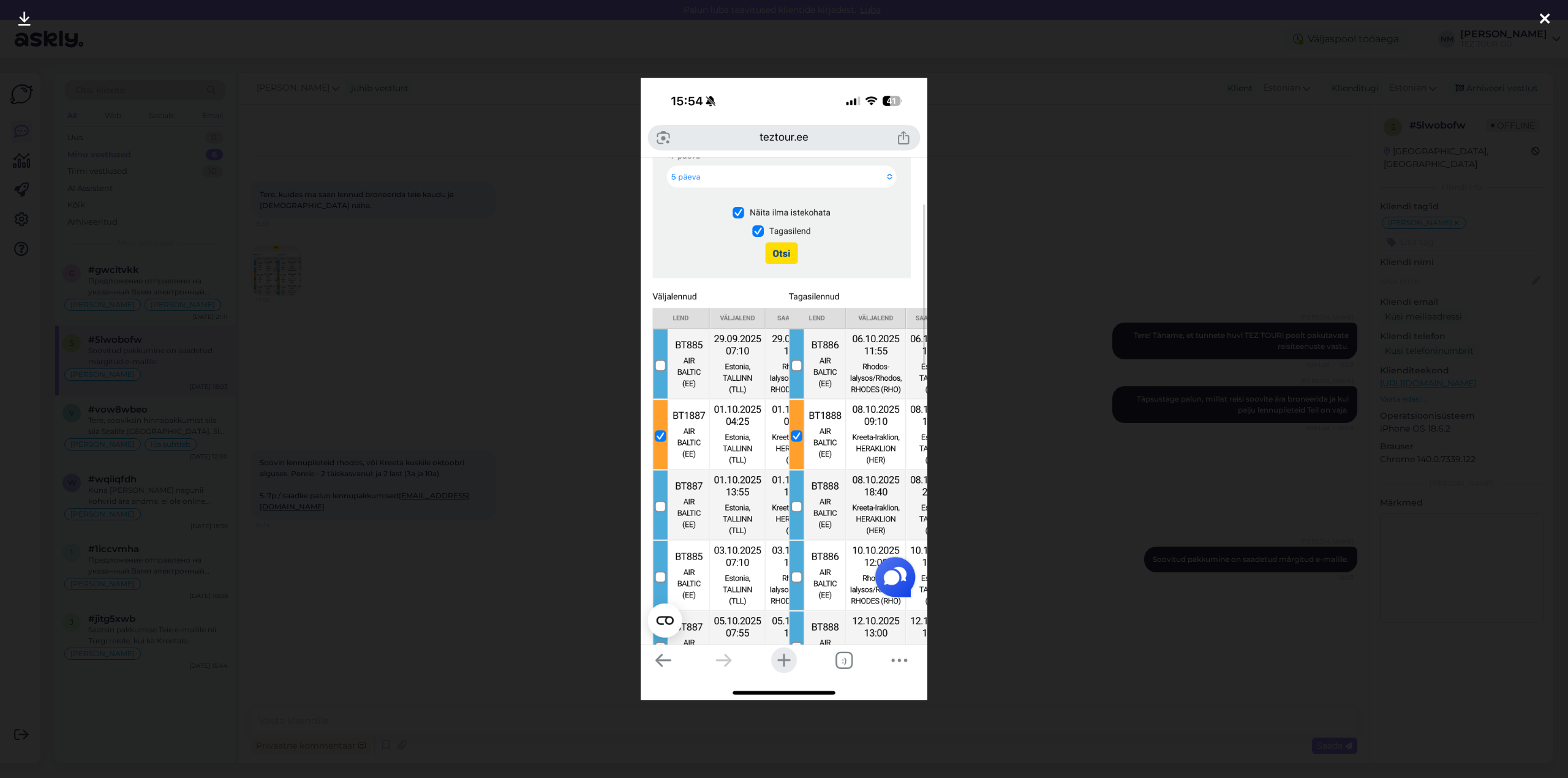
click at [1548, 20] on icon at bounding box center [1544, 20] width 10 height 16
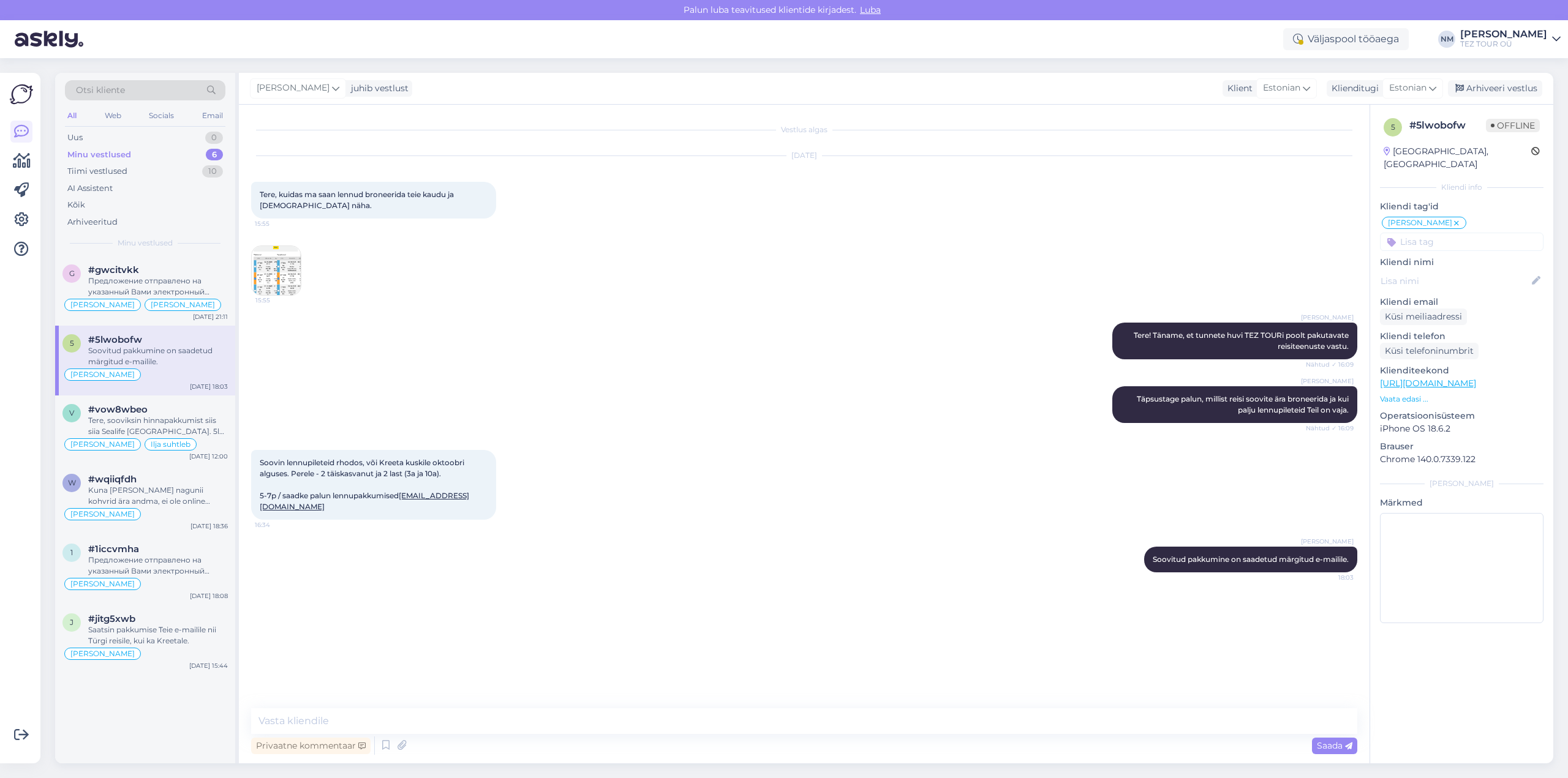
click at [275, 275] on img at bounding box center [275, 270] width 49 height 49
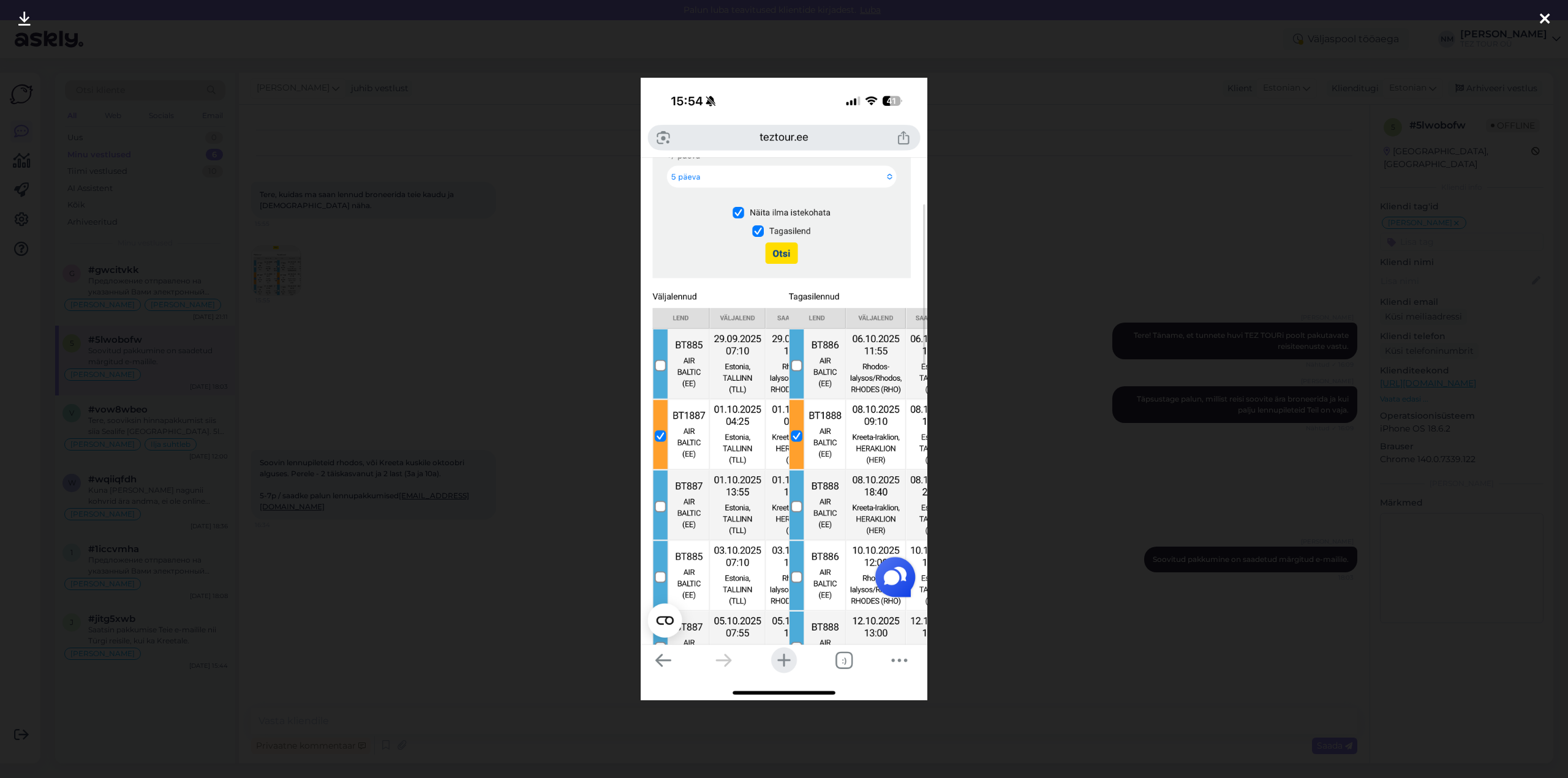
drag, startPoint x: 830, startPoint y: 451, endPoint x: 794, endPoint y: 455, distance: 36.2
click at [794, 455] on img at bounding box center [784, 389] width 287 height 623
click at [784, 655] on img at bounding box center [784, 389] width 287 height 623
click at [1545, 17] on icon at bounding box center [1544, 20] width 10 height 16
